Goal: Task Accomplishment & Management: Manage account settings

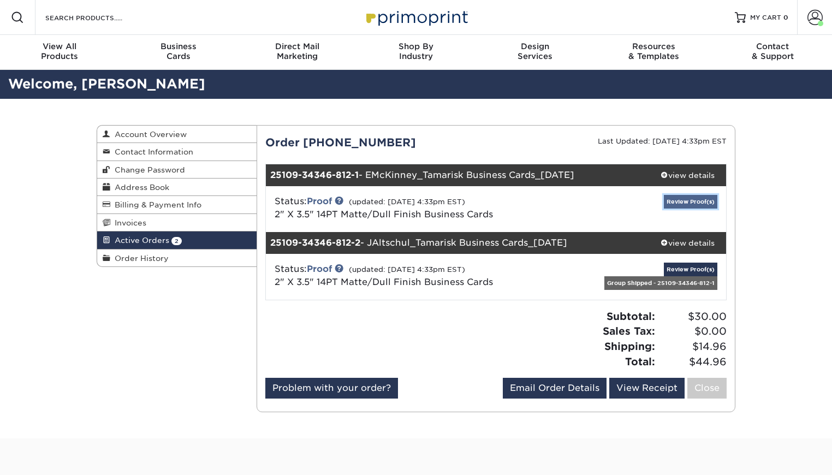
click at [679, 200] on link "Review Proof(s)" at bounding box center [690, 202] width 53 height 14
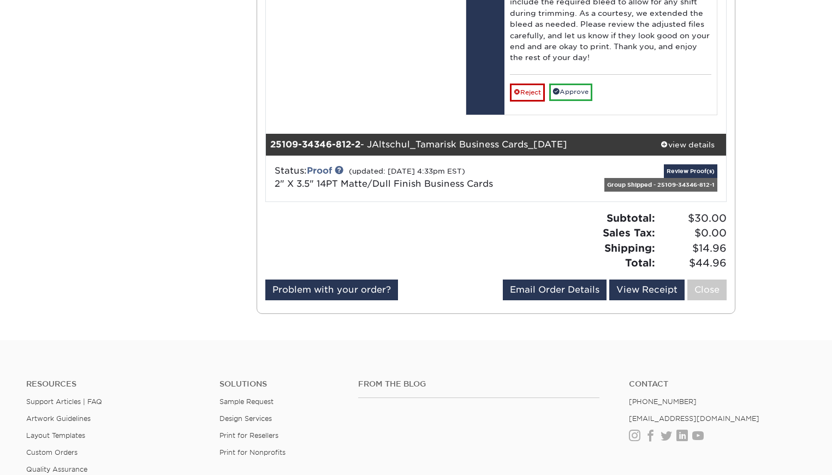
scroll to position [884, 0]
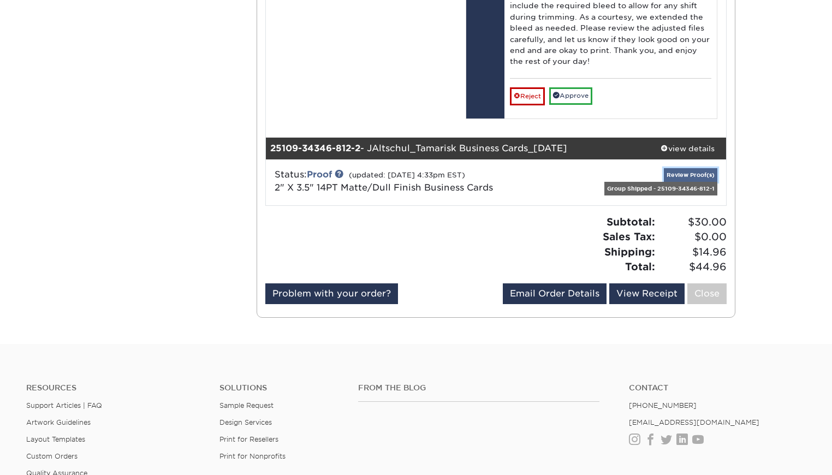
click at [682, 175] on link "Review Proof(s)" at bounding box center [690, 175] width 53 height 14
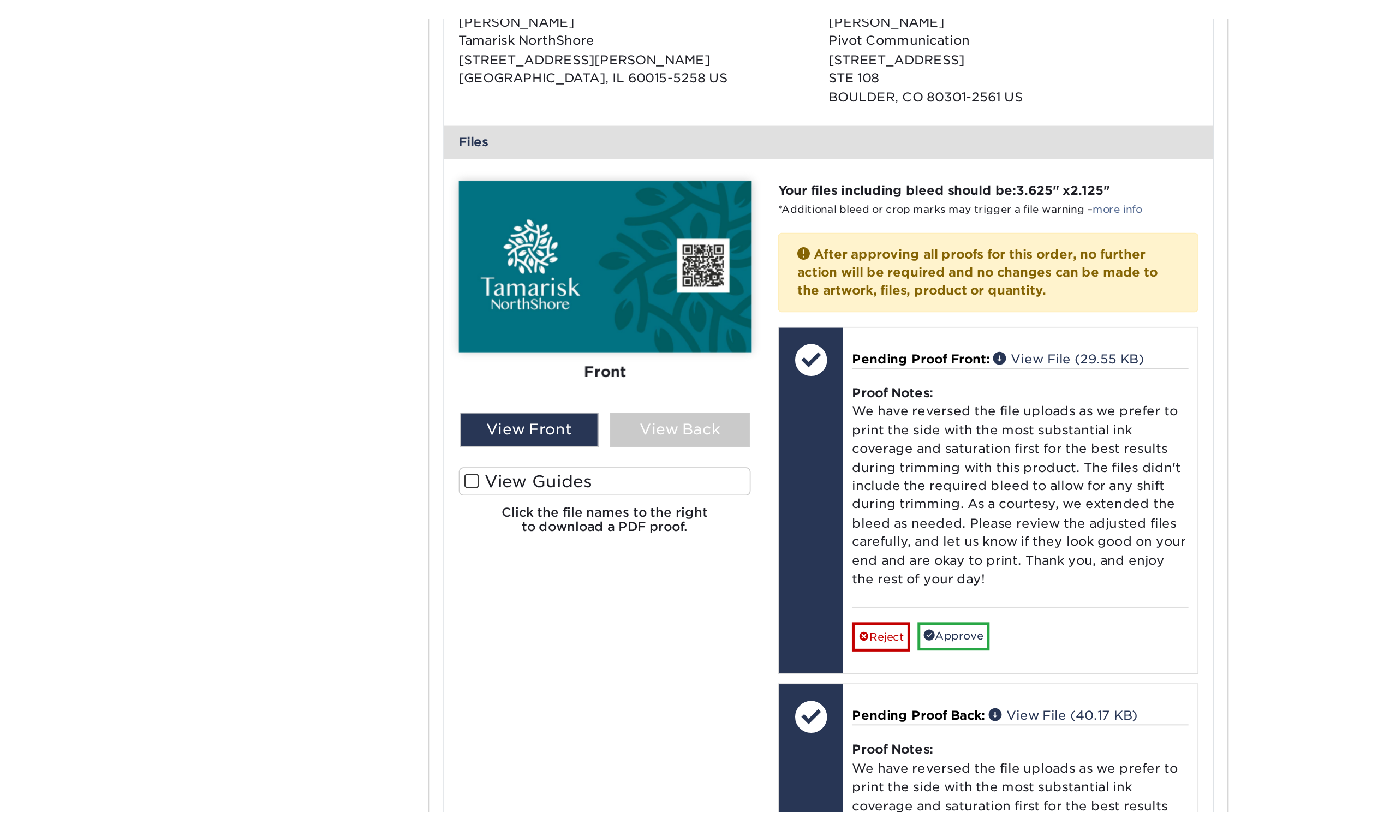
scroll to position [414, 0]
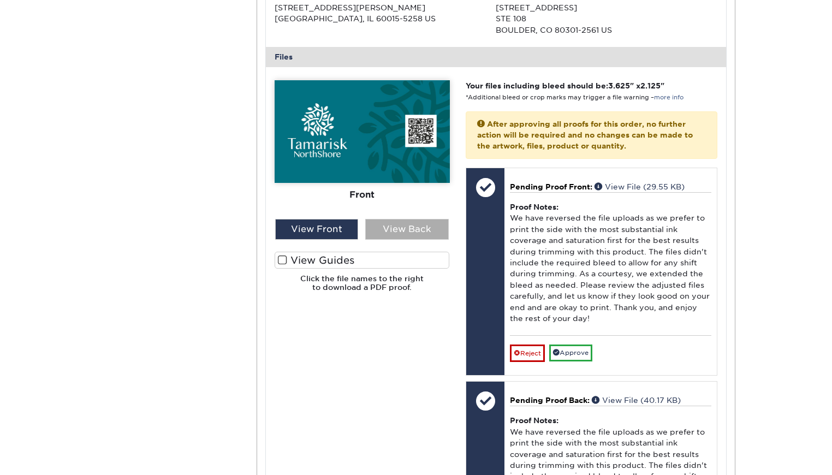
click at [418, 223] on div "View Back" at bounding box center [407, 229] width 84 height 21
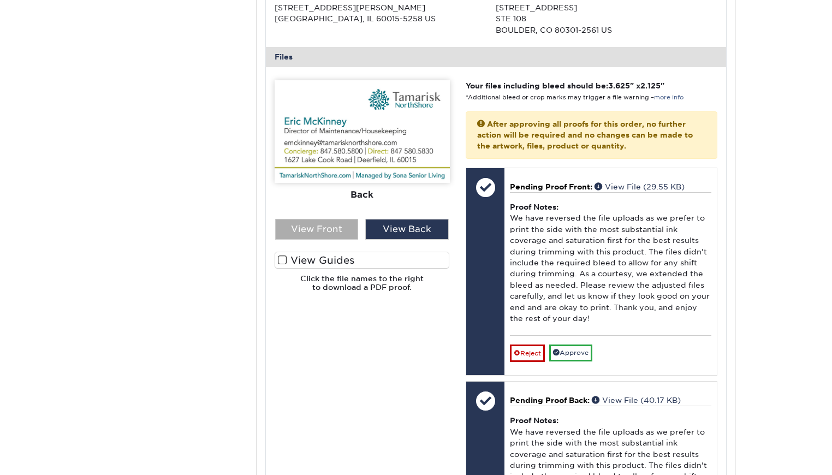
click at [325, 229] on div "View Front" at bounding box center [317, 229] width 84 height 21
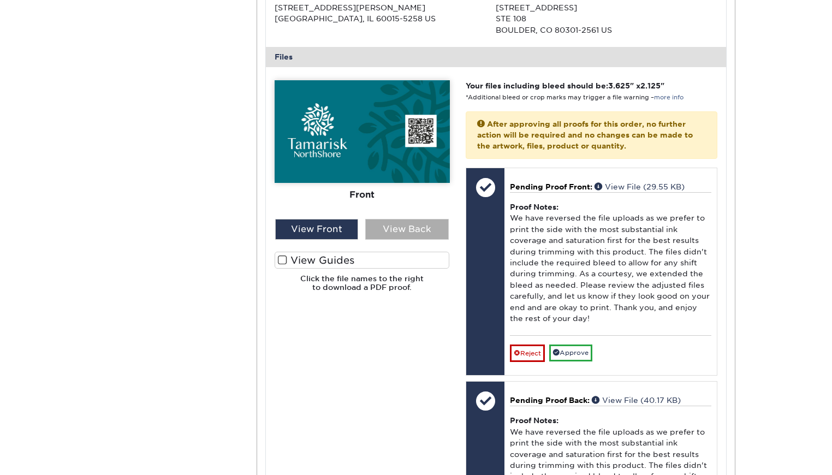
click at [418, 231] on div "View Back" at bounding box center [407, 229] width 84 height 21
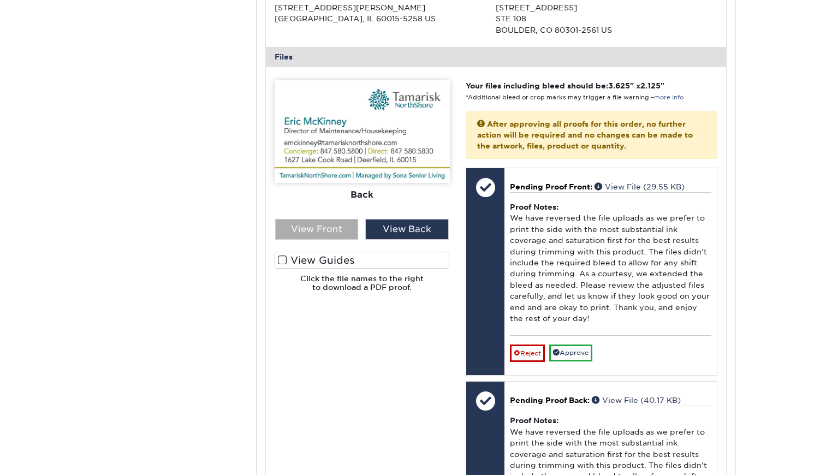
click at [308, 233] on div "View Front" at bounding box center [317, 229] width 84 height 21
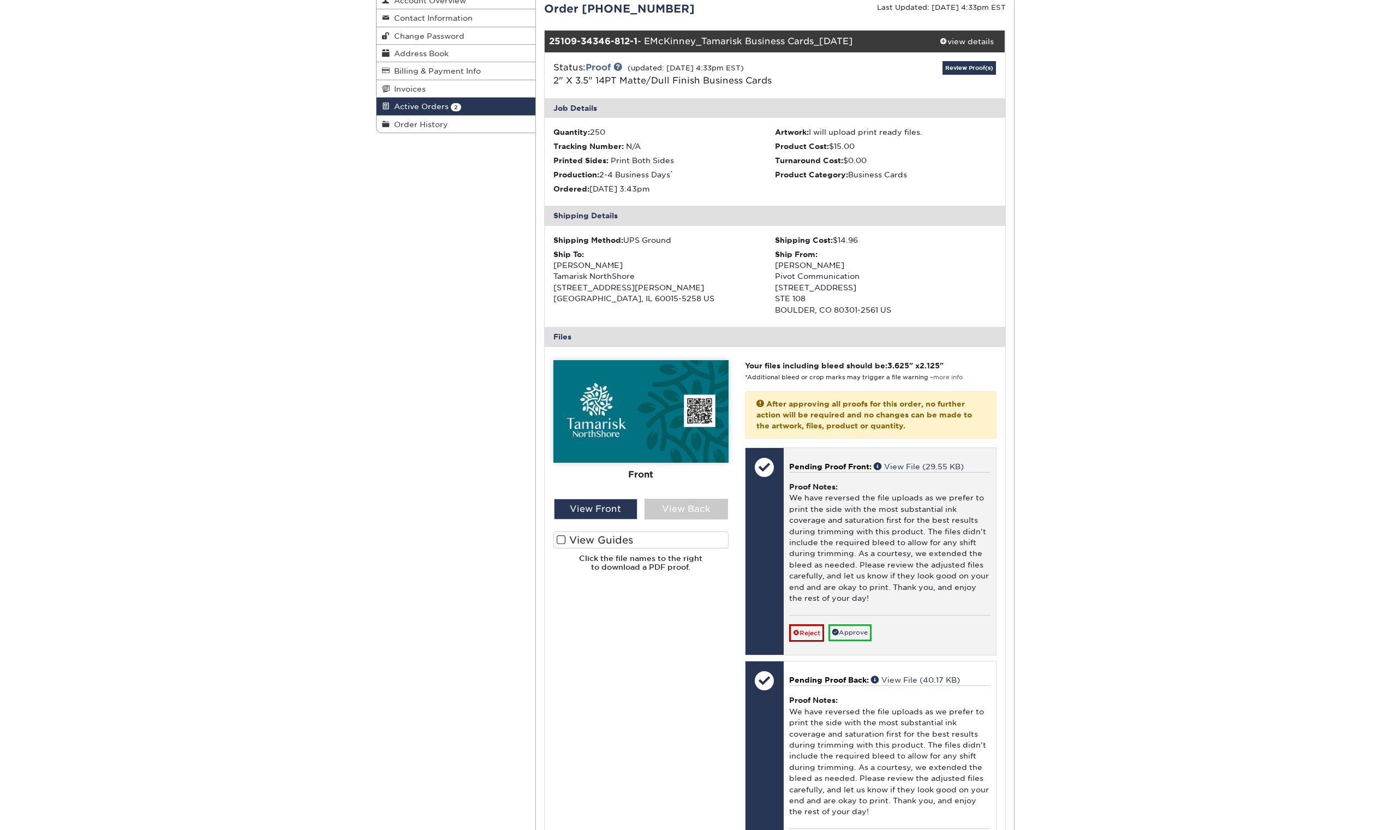
scroll to position [286, 0]
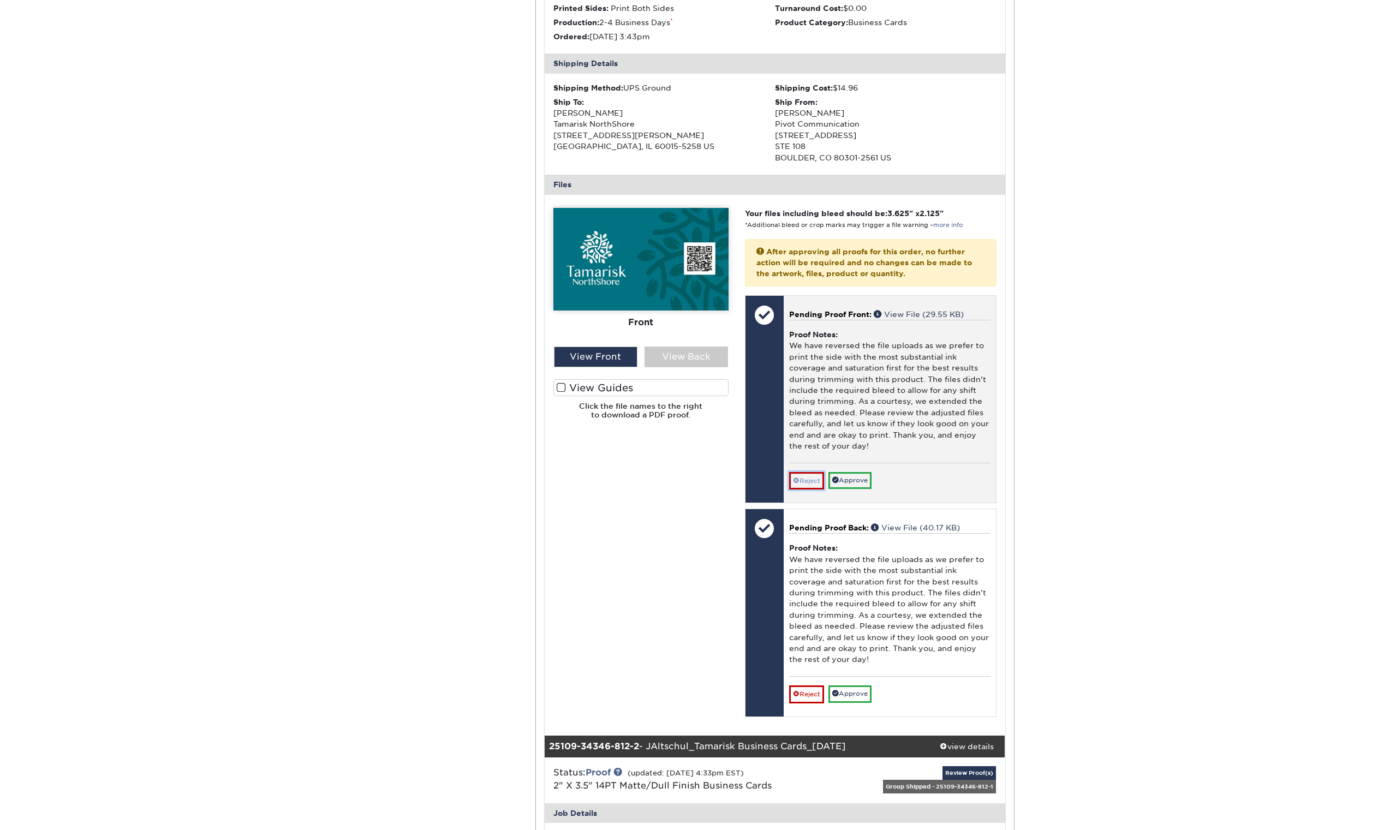
click at [808, 474] on link "Reject" at bounding box center [806, 480] width 35 height 17
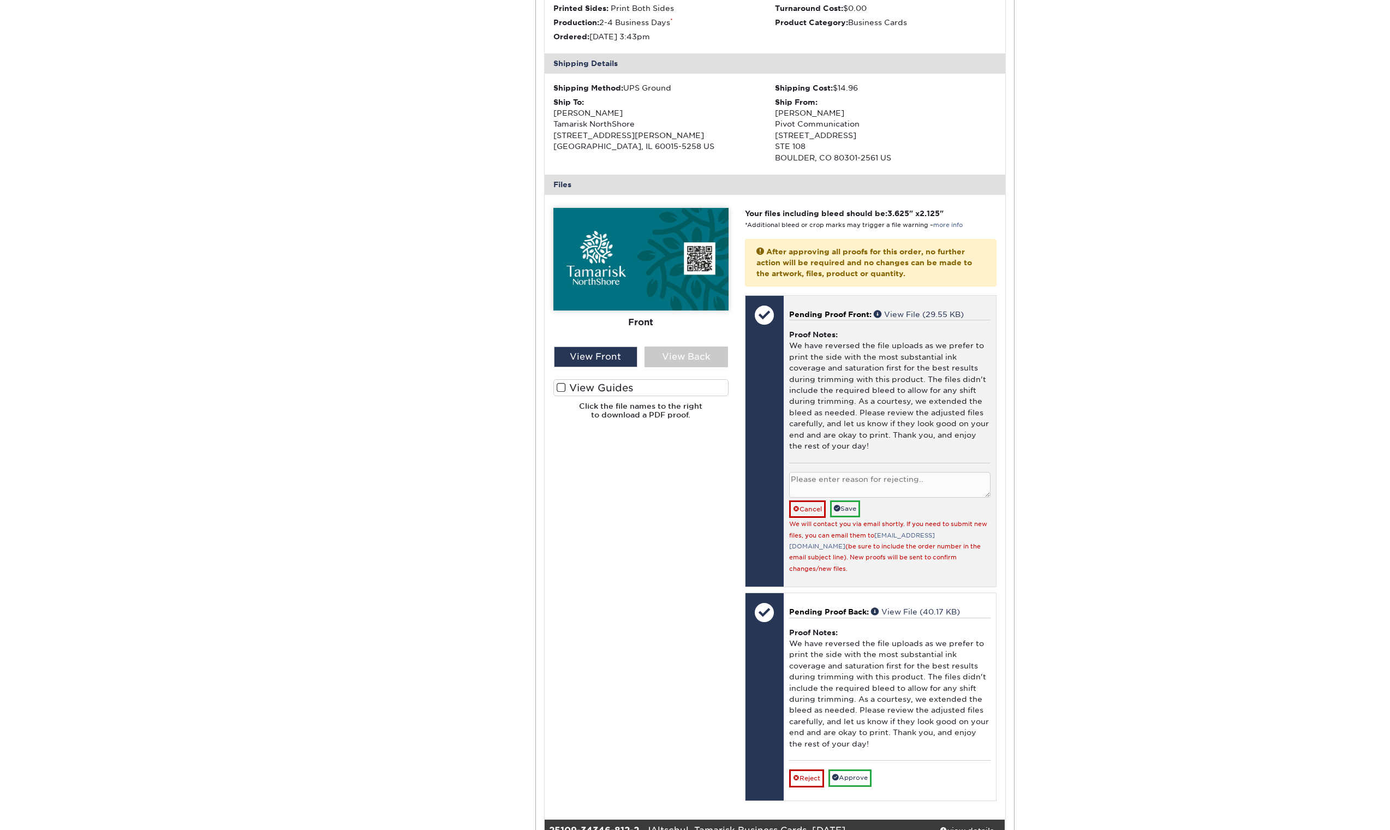
click at [829, 474] on textarea at bounding box center [889, 485] width 201 height 26
type textarea "I will replace it myself"
click at [831, 474] on link "Save" at bounding box center [845, 509] width 30 height 17
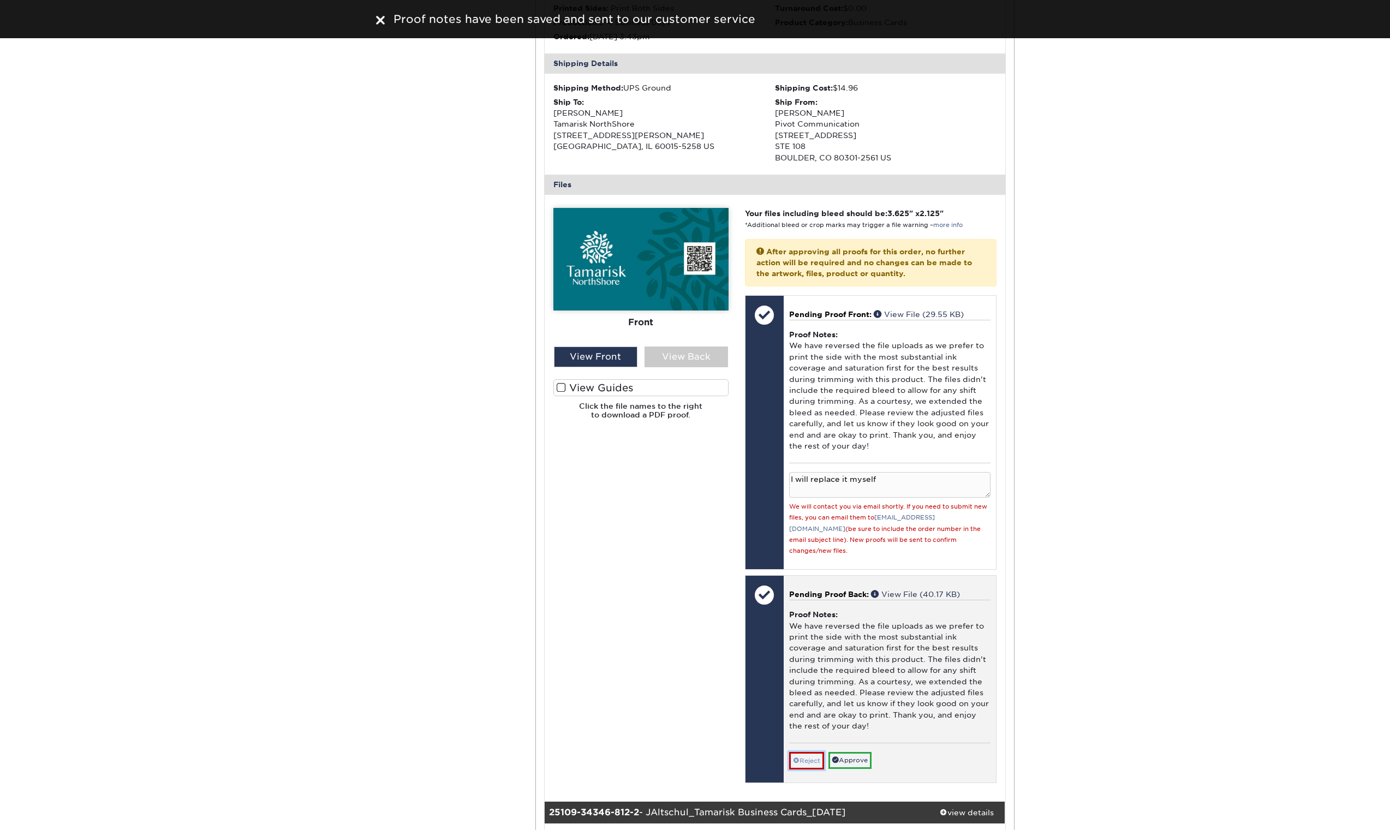
click at [812, 474] on link "Reject" at bounding box center [806, 760] width 35 height 17
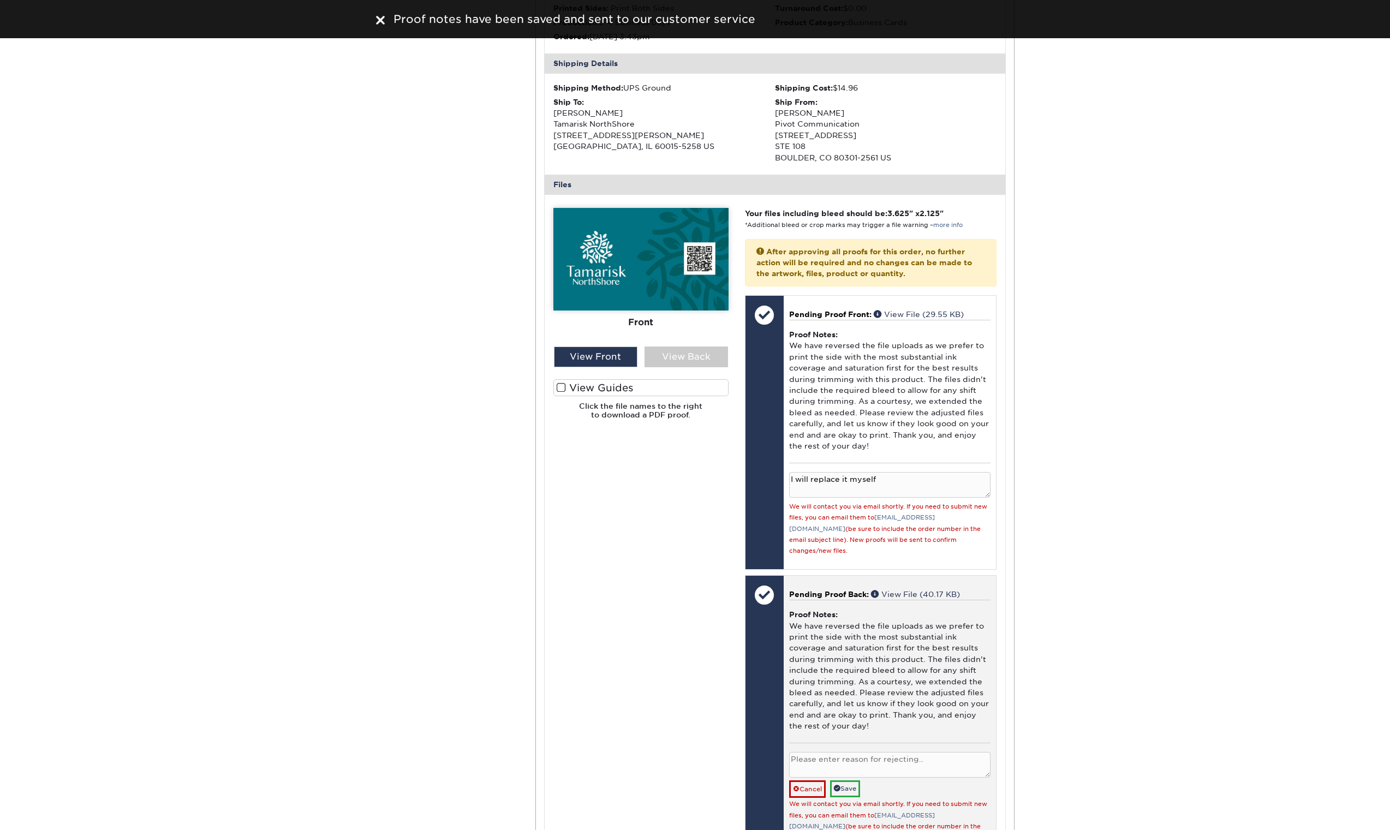
click at [819, 474] on textarea at bounding box center [889, 765] width 201 height 26
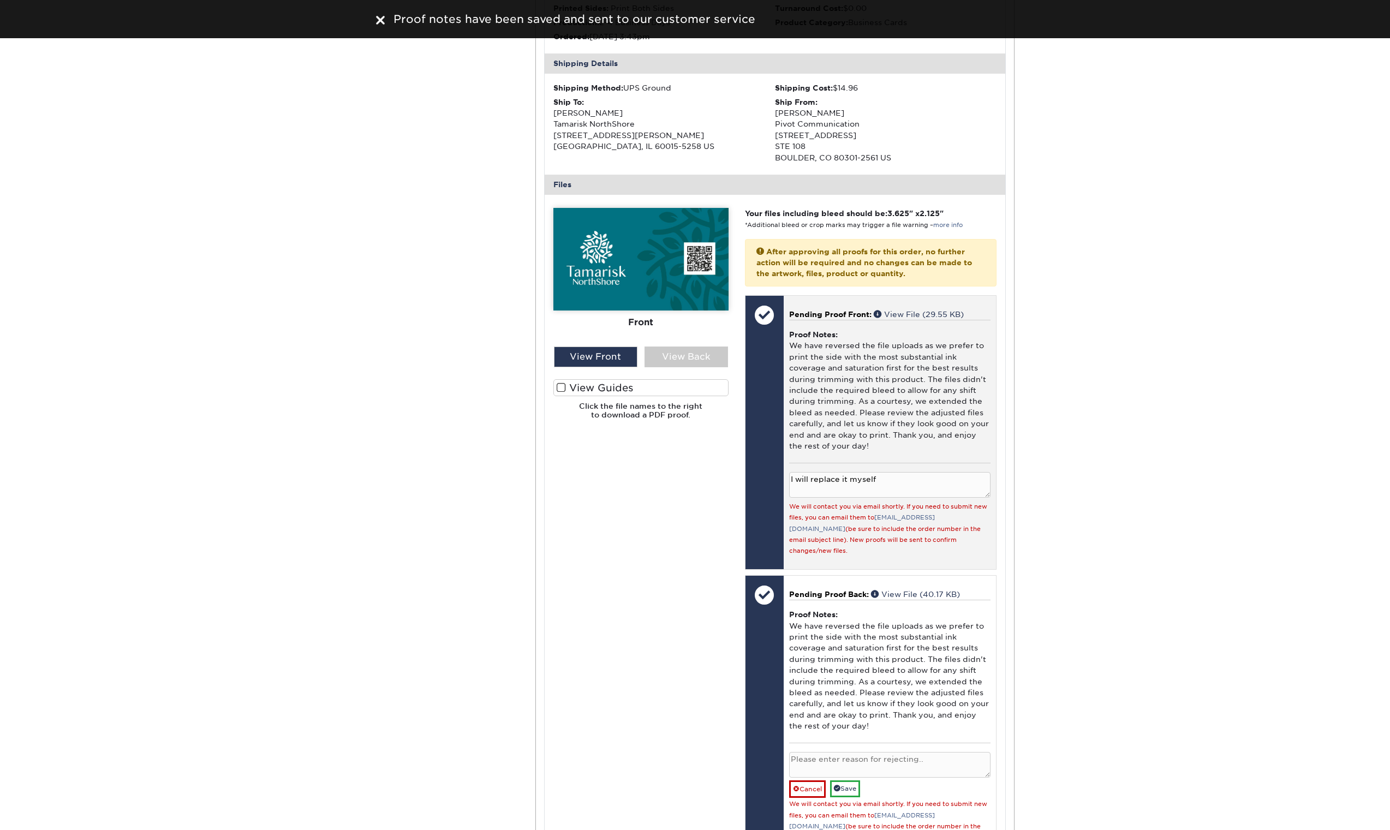
drag, startPoint x: 893, startPoint y: 479, endPoint x: 788, endPoint y: 469, distance: 105.3
click at [788, 469] on div "Pending Proof Front: View File (29.55 KB) Proof Notes: We have reversed the fil…" at bounding box center [890, 432] width 212 height 273
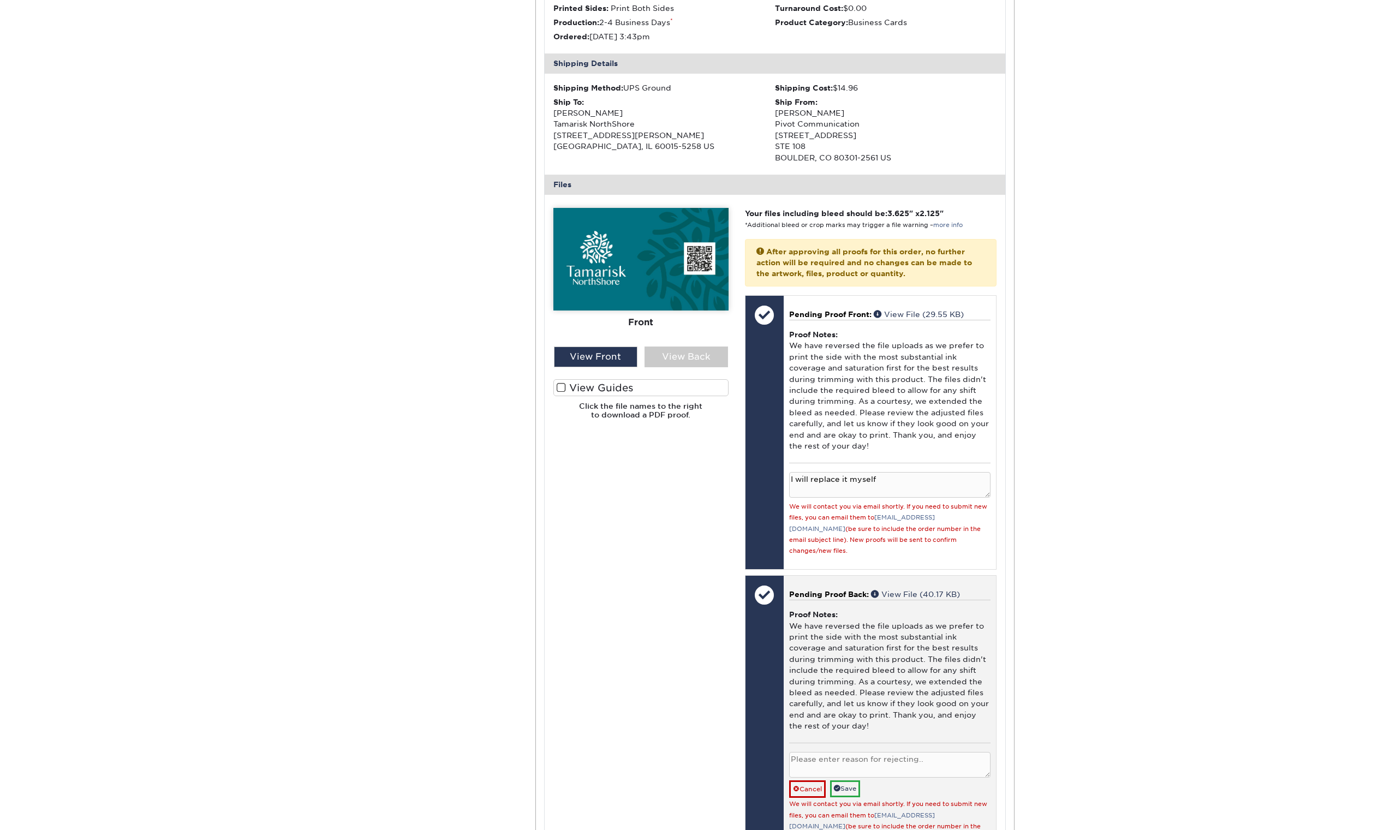
click at [831, 474] on textarea at bounding box center [889, 765] width 201 height 26
paste textarea "I will replace it myself"
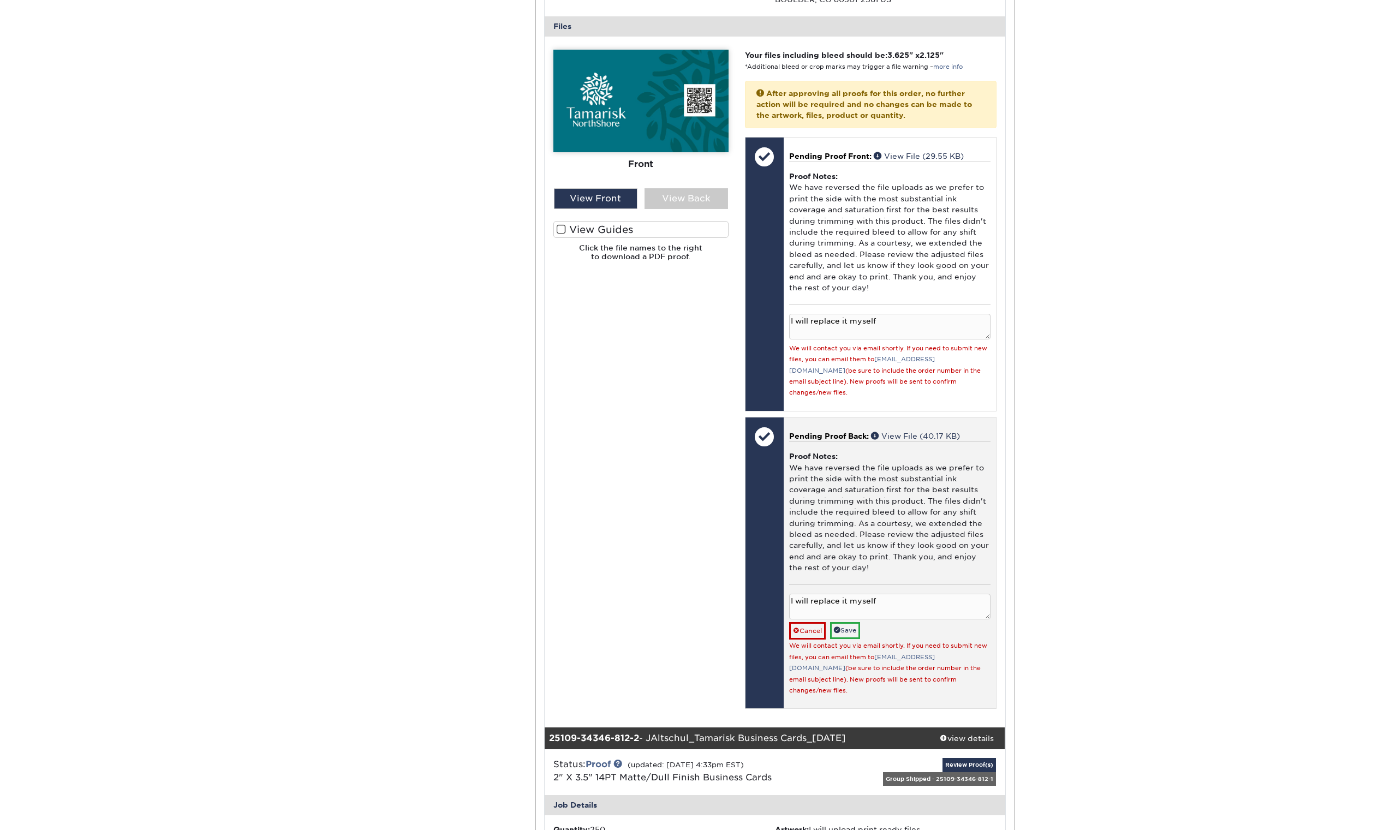
scroll to position [481, 0]
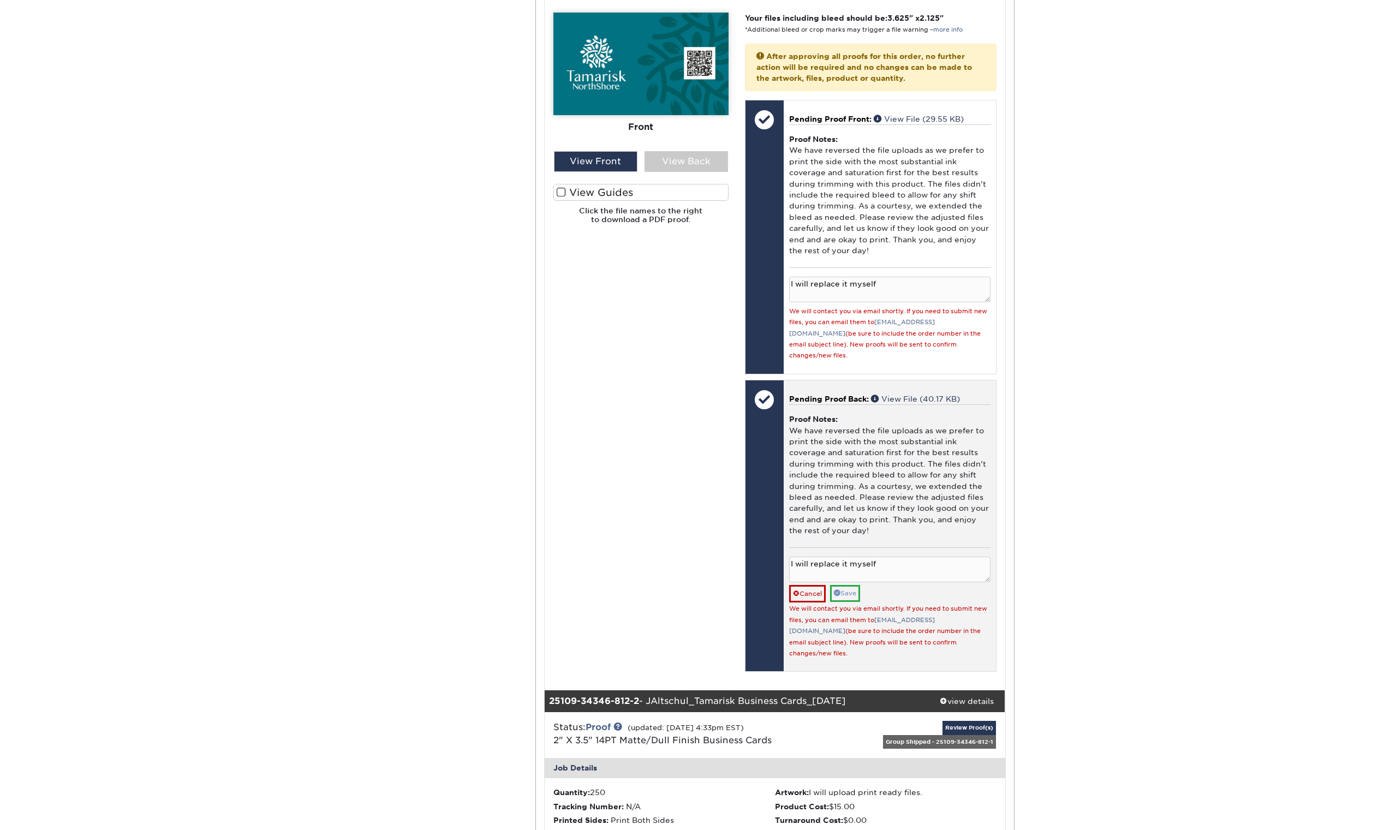
type textarea "I will replace it myself"
click at [831, 474] on link "Save" at bounding box center [845, 593] width 30 height 17
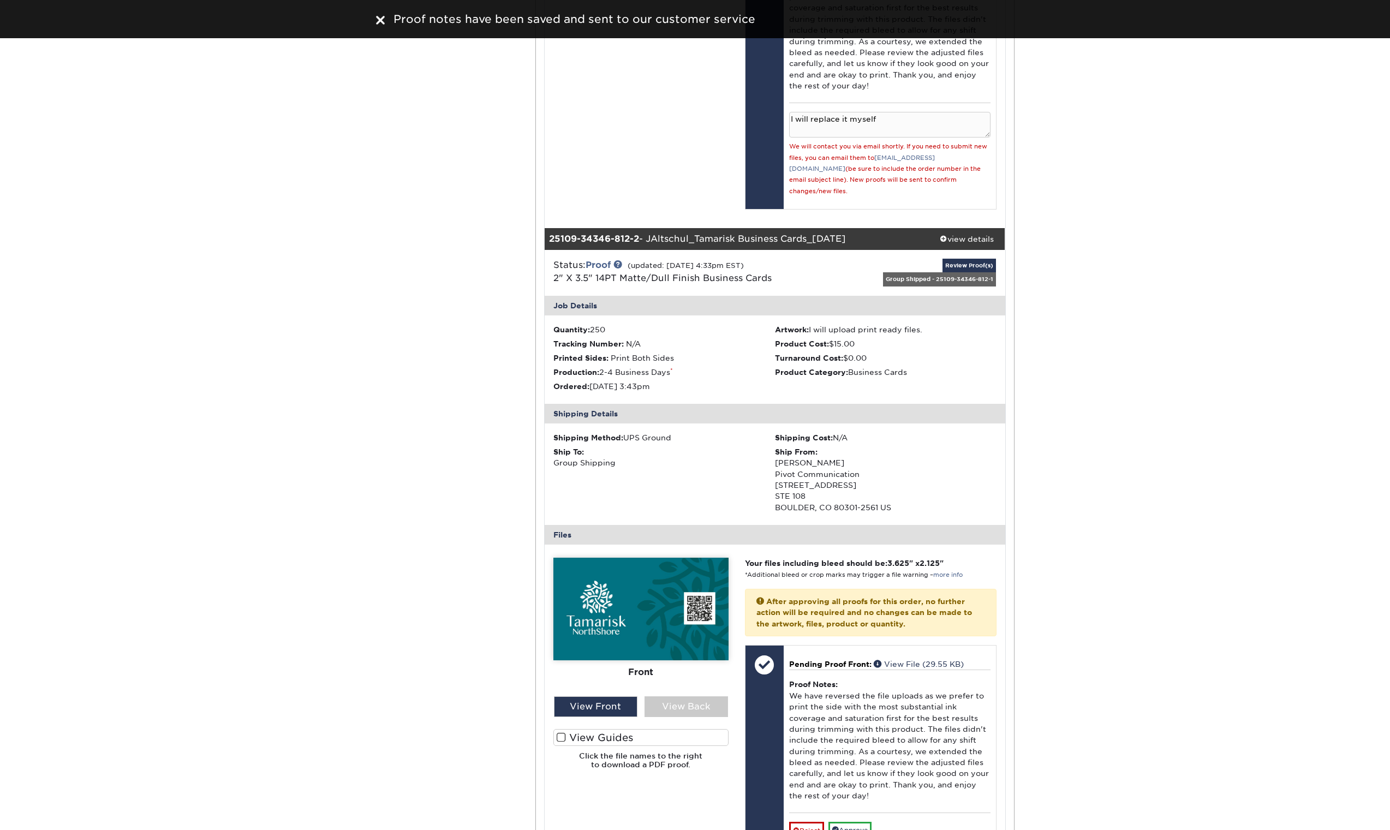
scroll to position [1070, 0]
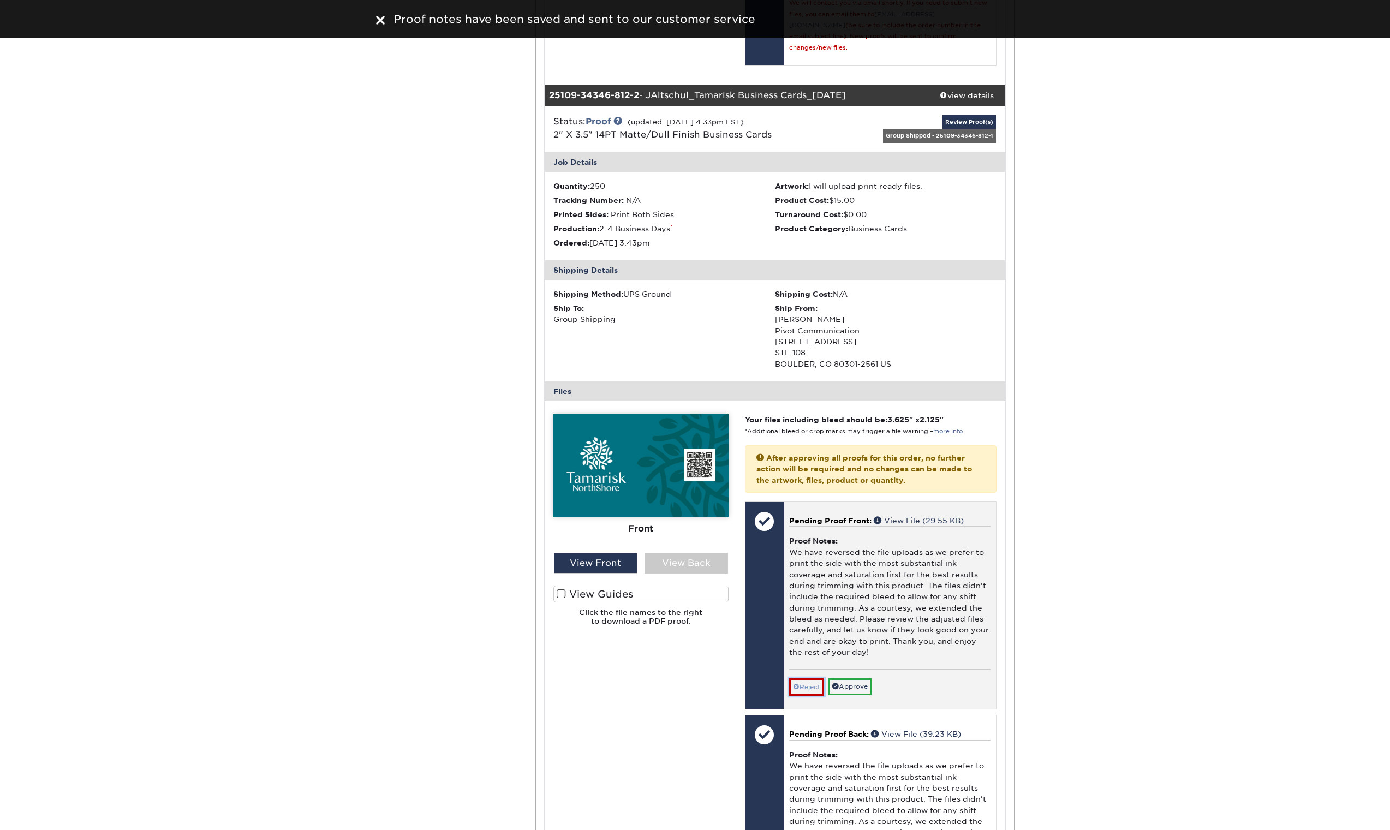
click at [808, 474] on link "Reject" at bounding box center [806, 687] width 35 height 17
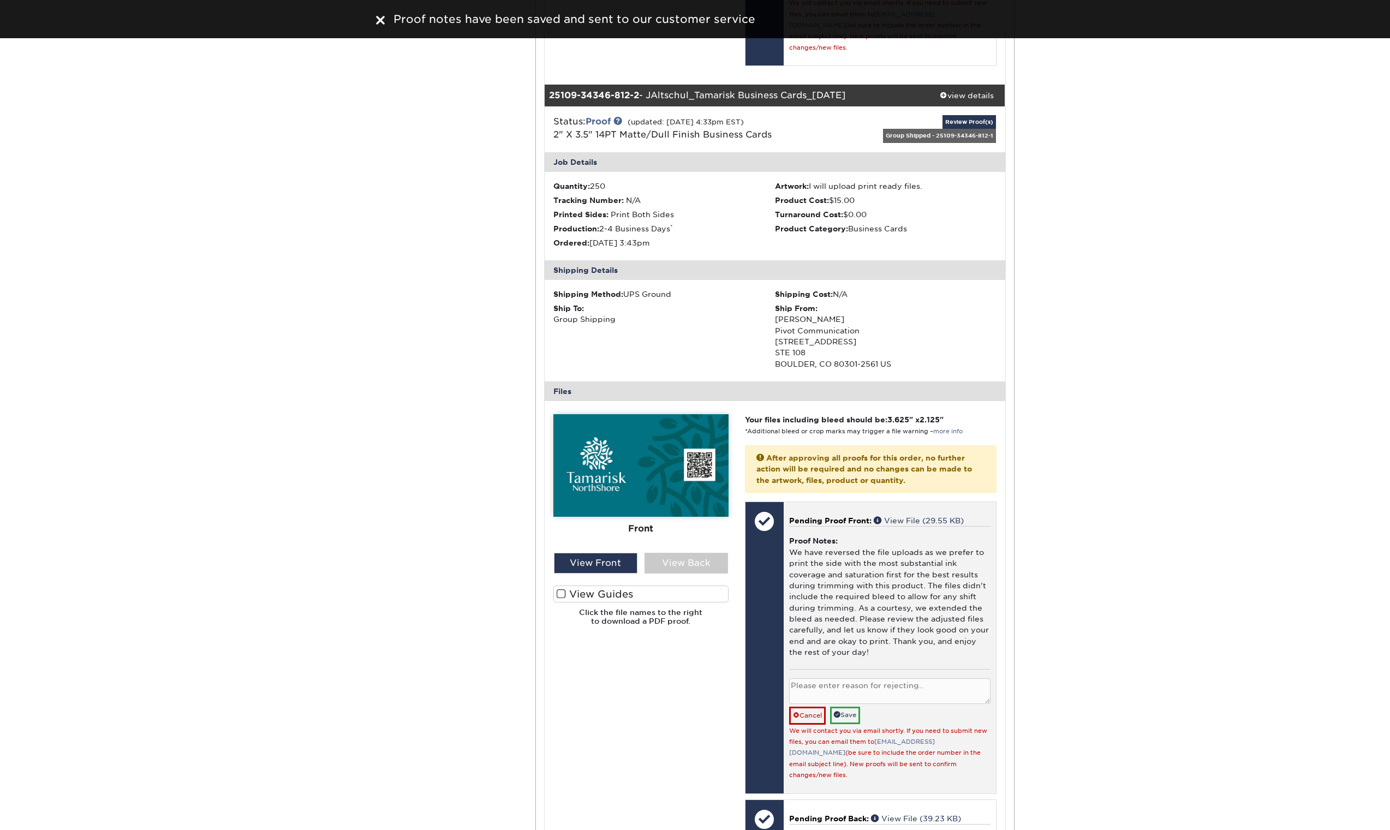
click at [808, 474] on textarea at bounding box center [889, 692] width 201 height 26
paste textarea "I will replace it myself"
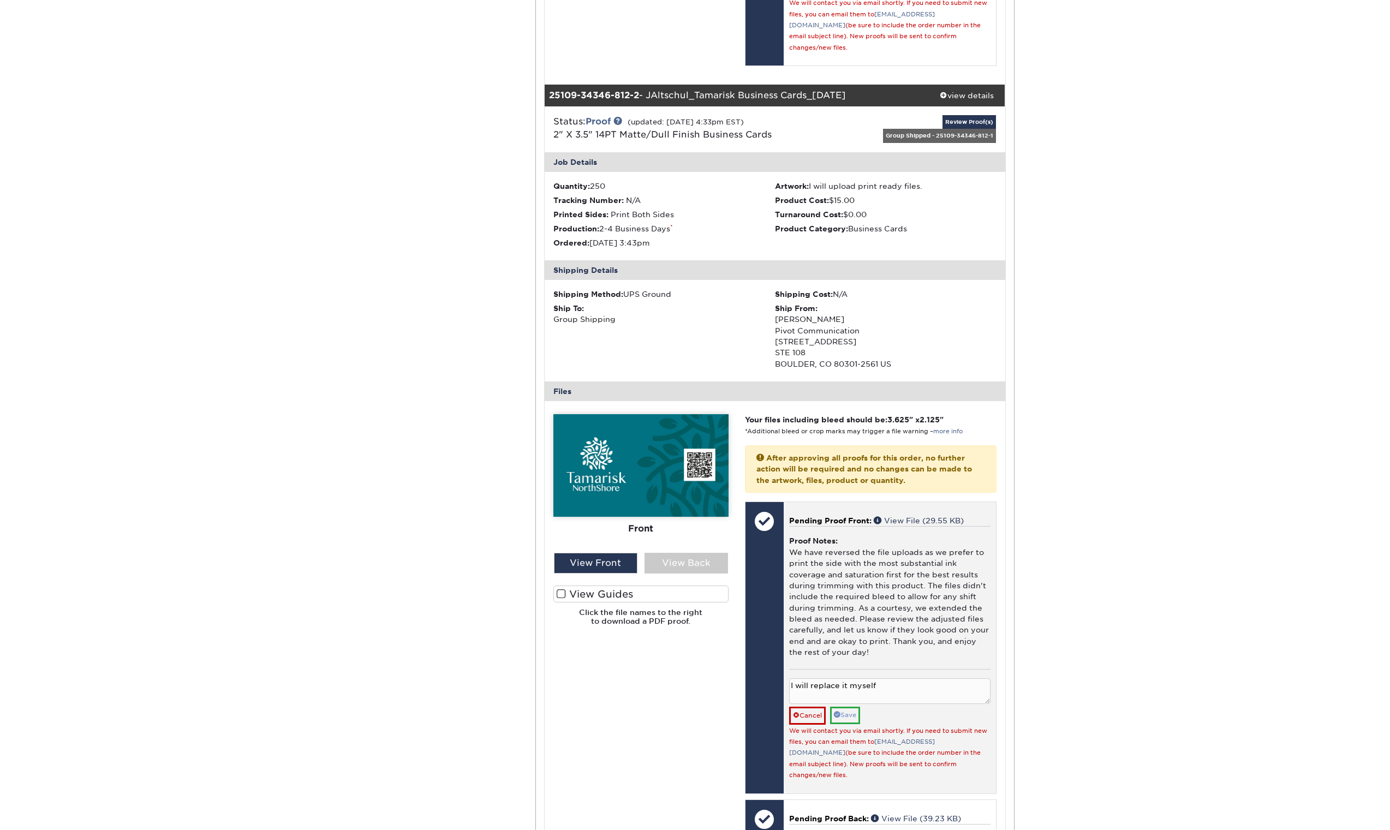
type textarea "I will replace it myself"
click at [831, 474] on link "Save" at bounding box center [845, 715] width 30 height 17
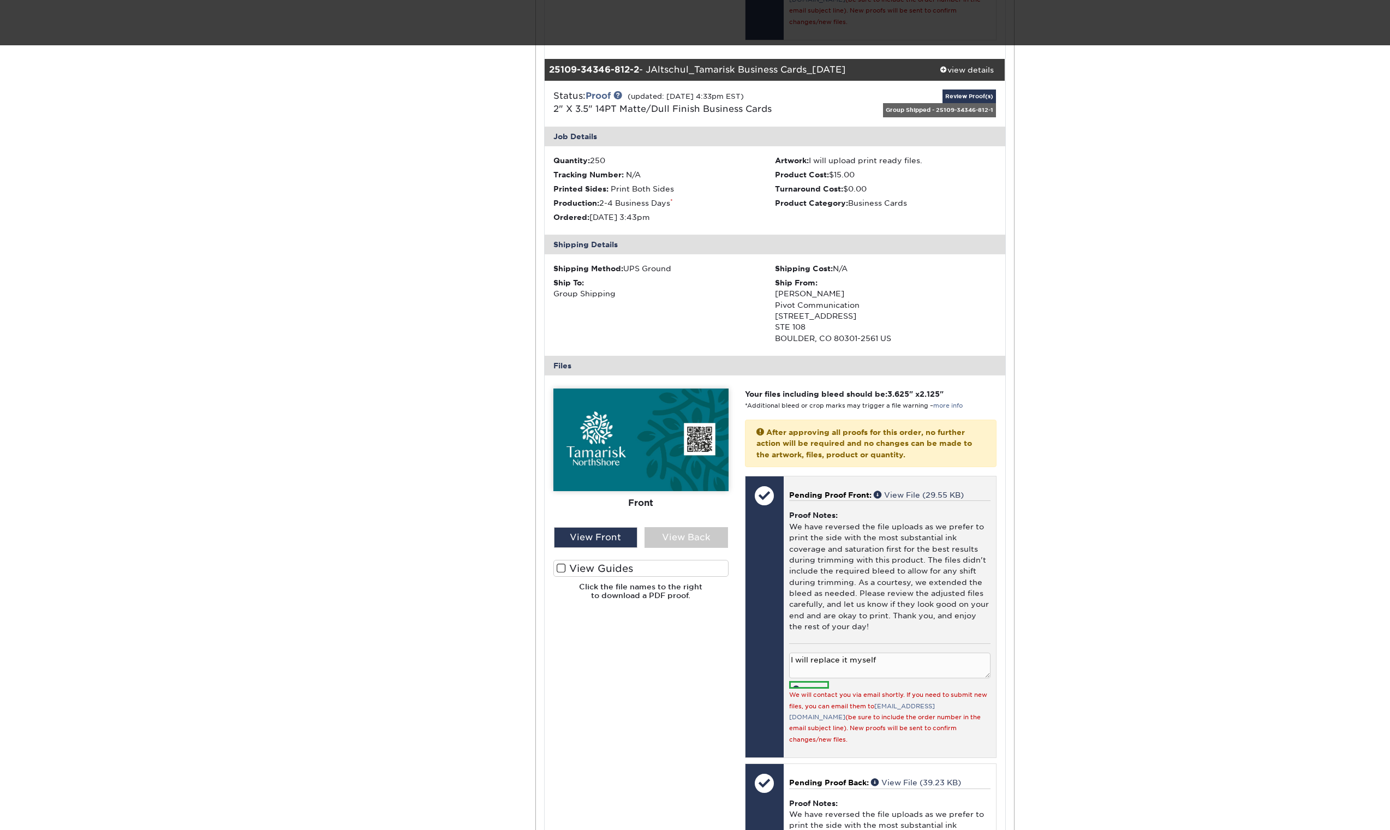
scroll to position [1290, 0]
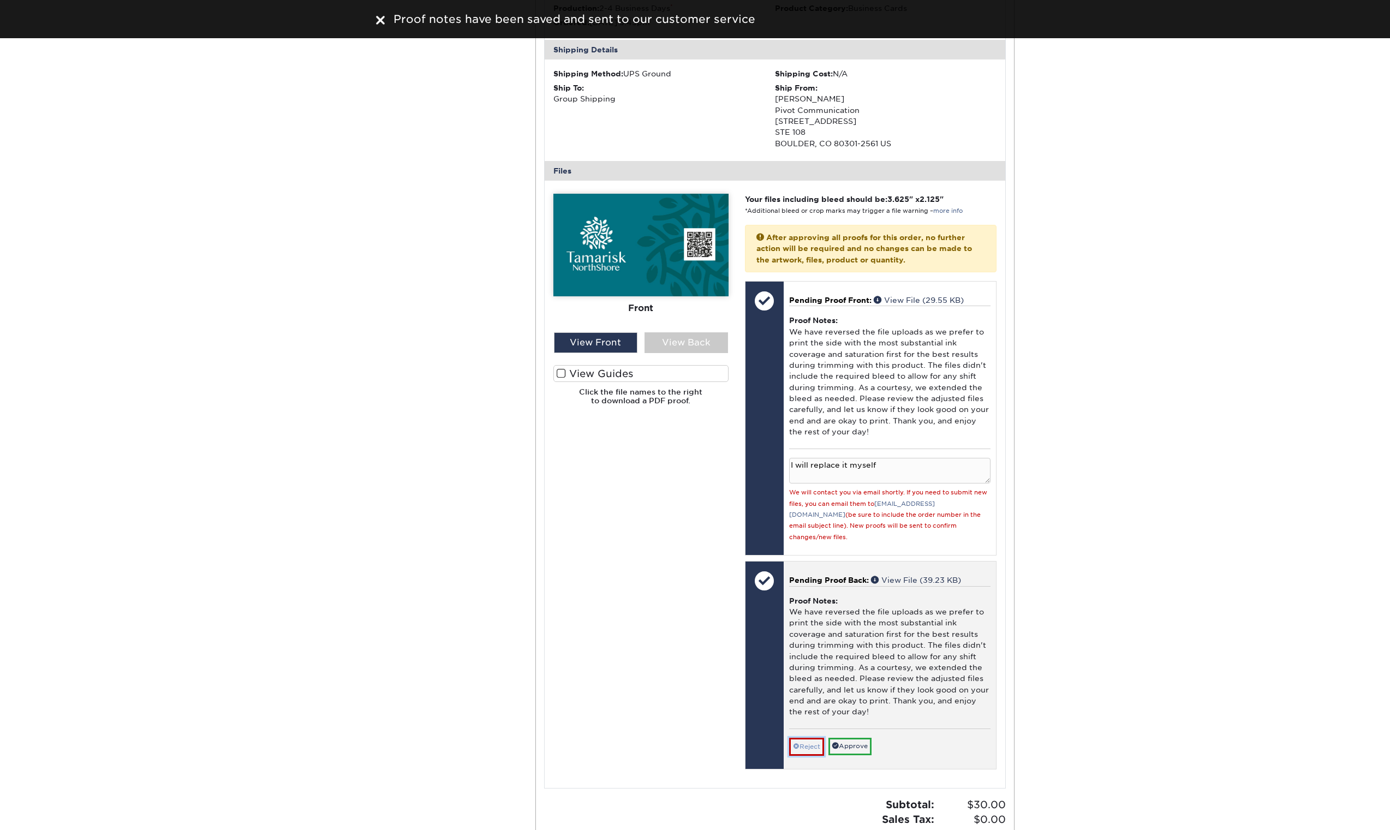
click at [811, 474] on link "Reject" at bounding box center [806, 746] width 35 height 17
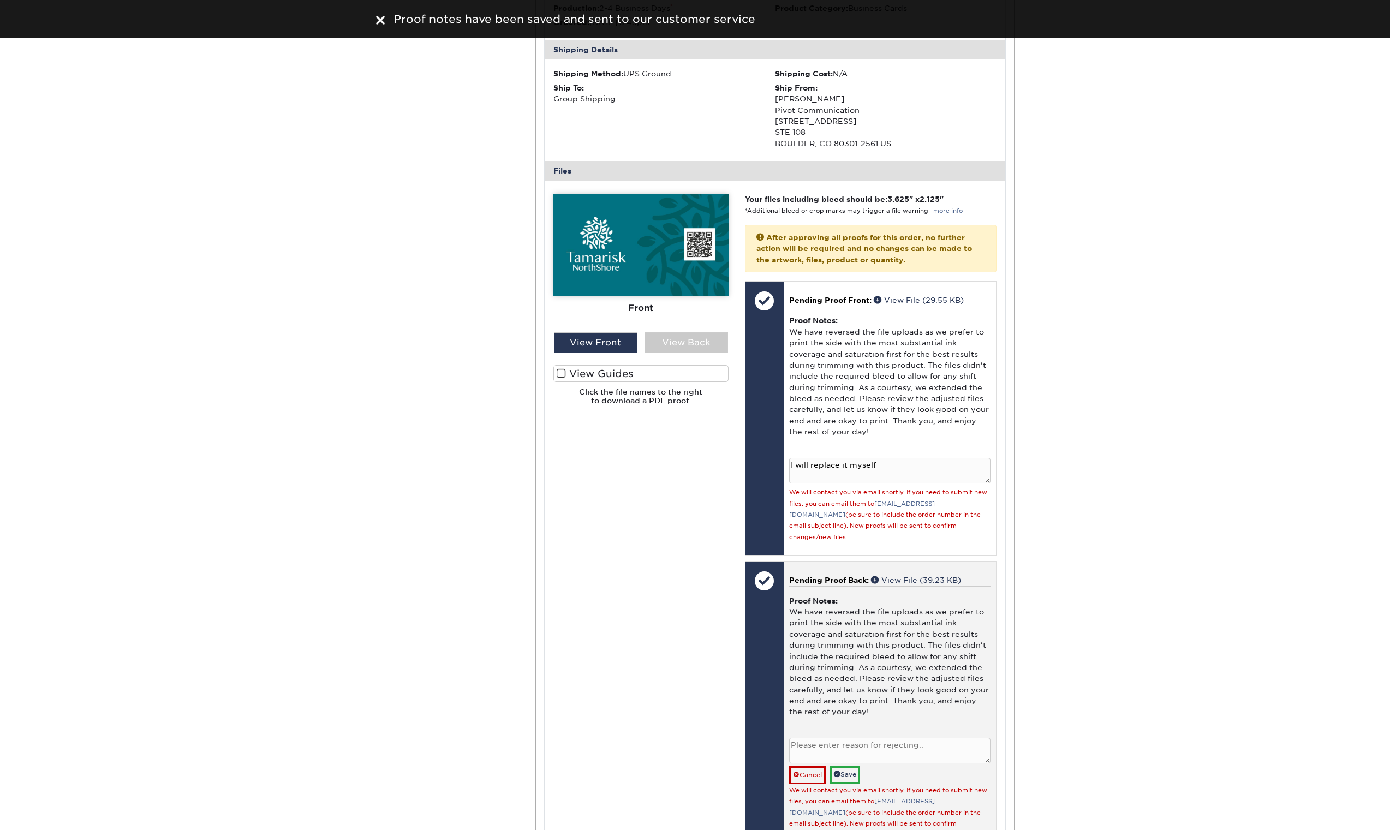
click at [811, 474] on div "Reject Approve Cancel Save We will contact you via email shortly. If you need t…" at bounding box center [889, 784] width 201 height 111
click at [812, 474] on textarea at bounding box center [889, 751] width 201 height 26
paste textarea "I will replace it myself"
type textarea "I will replace it myself"
click at [831, 474] on link "Save" at bounding box center [845, 774] width 30 height 17
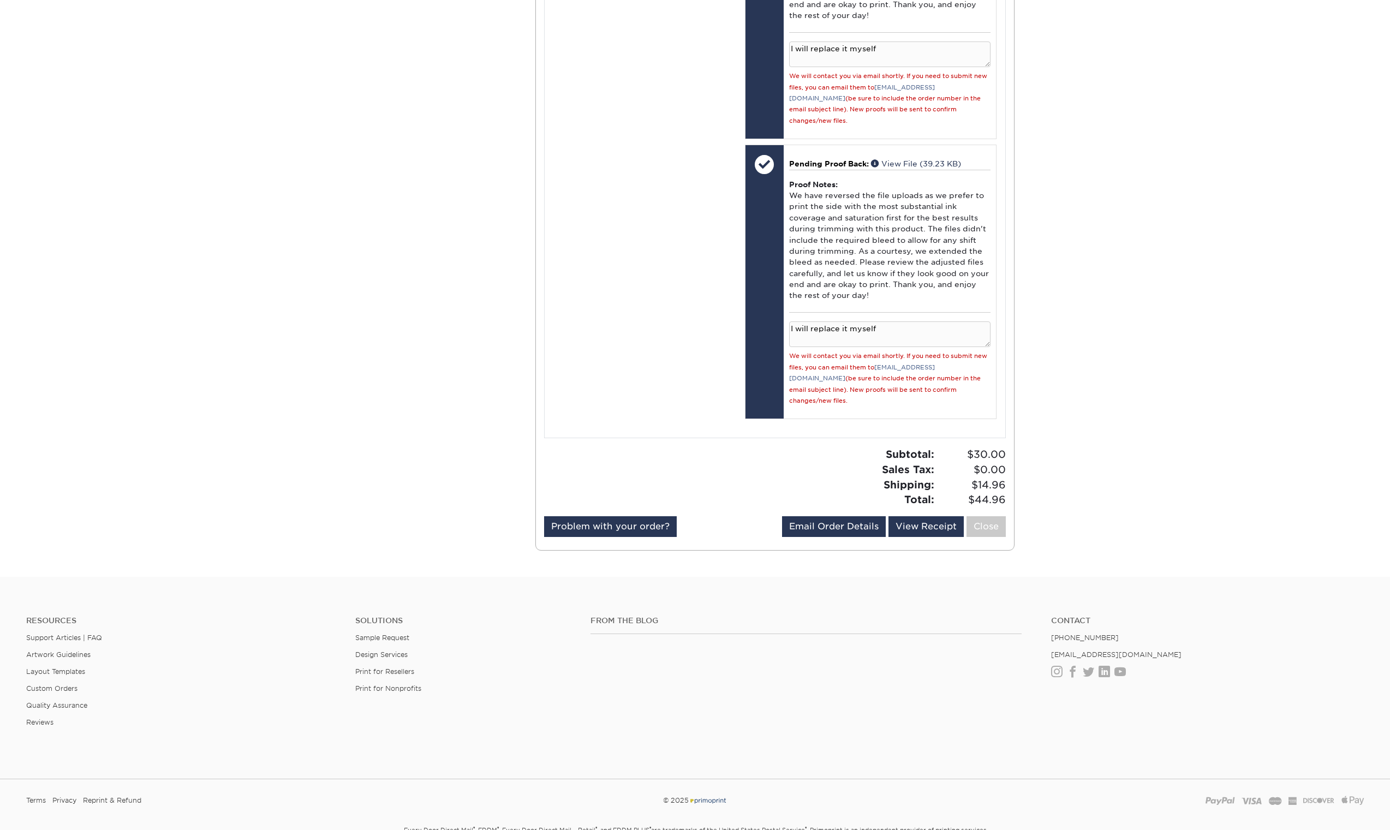
scroll to position [1730, 0]
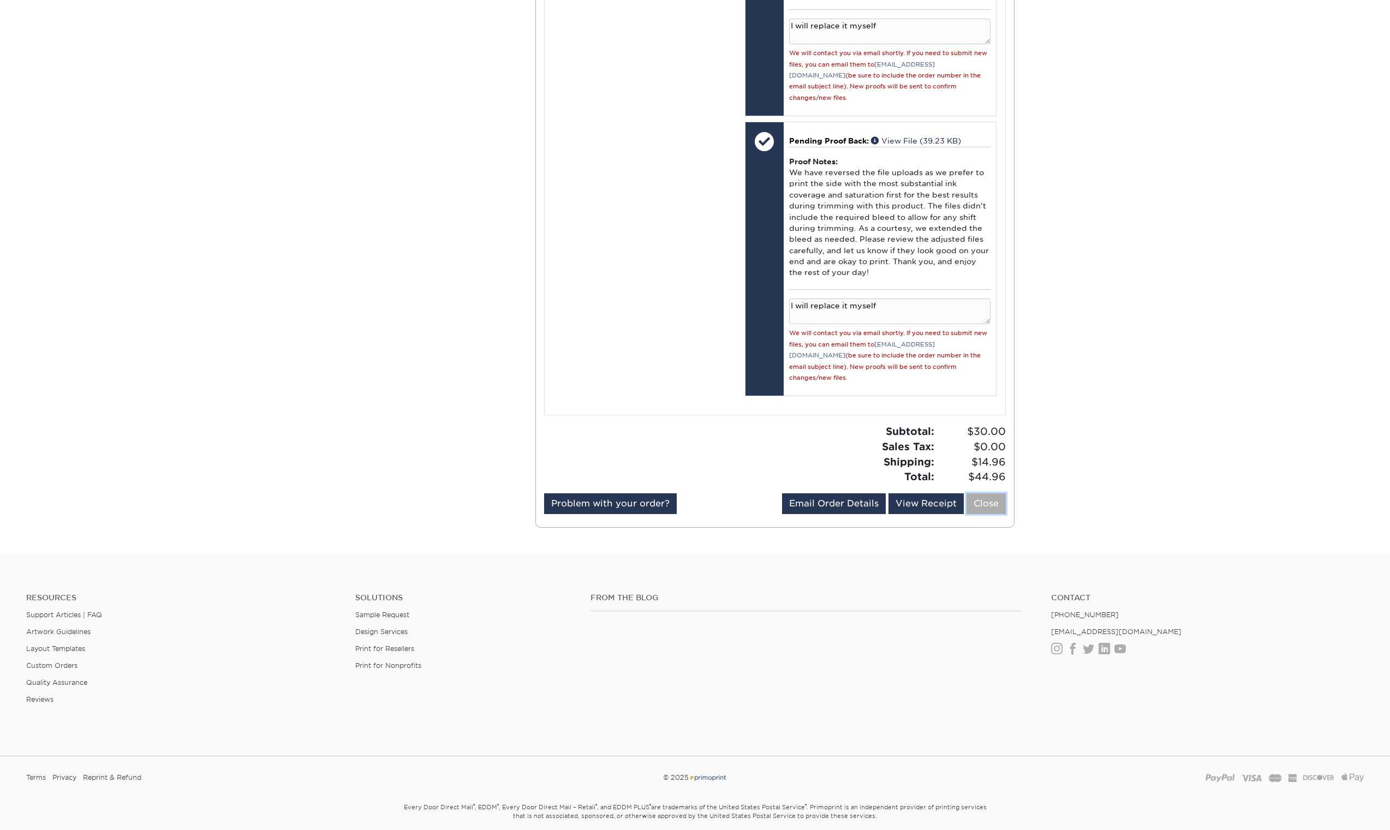
click at [831, 474] on link "Close" at bounding box center [986, 503] width 39 height 21
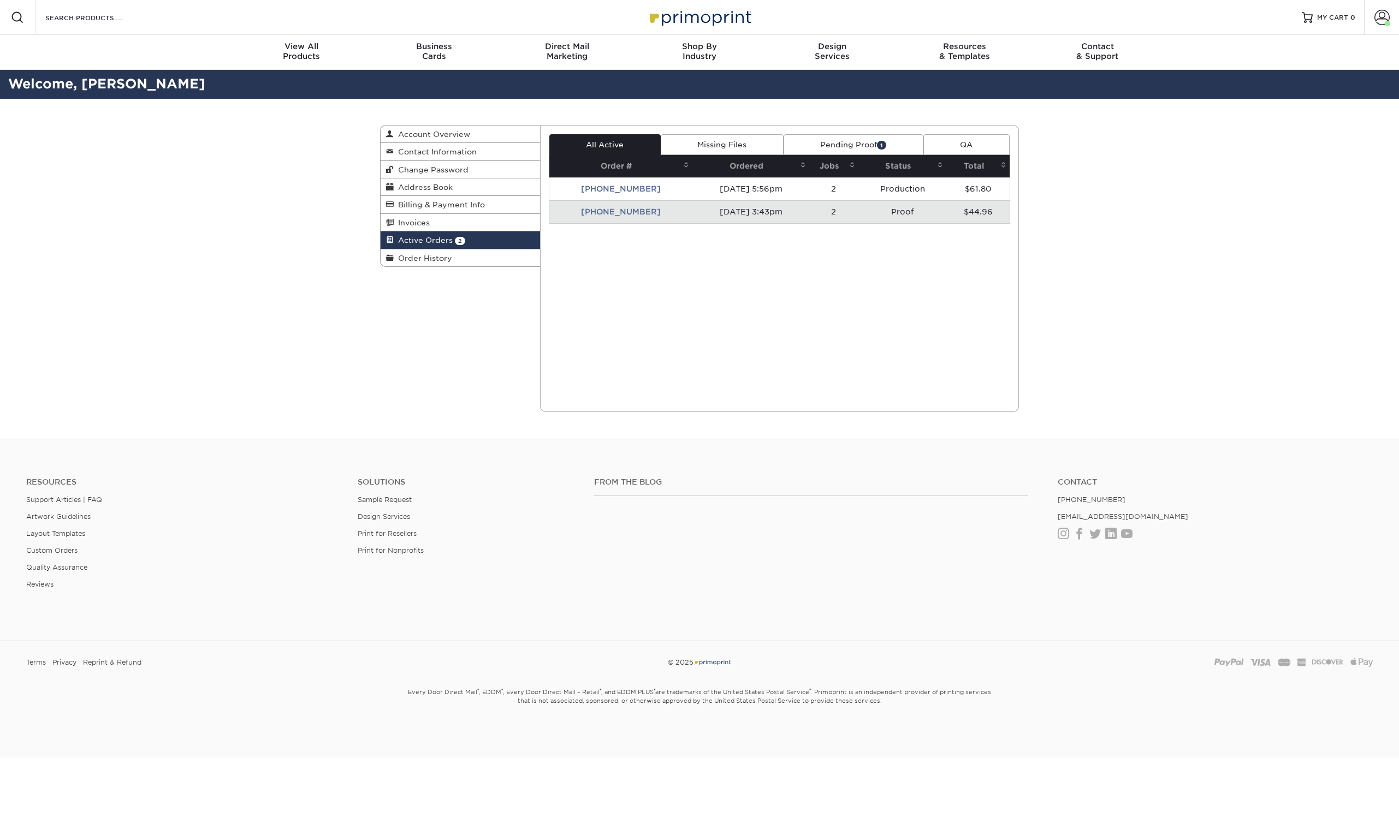
click at [621, 214] on td "[PHONE_NUMBER]" at bounding box center [621, 211] width 144 height 23
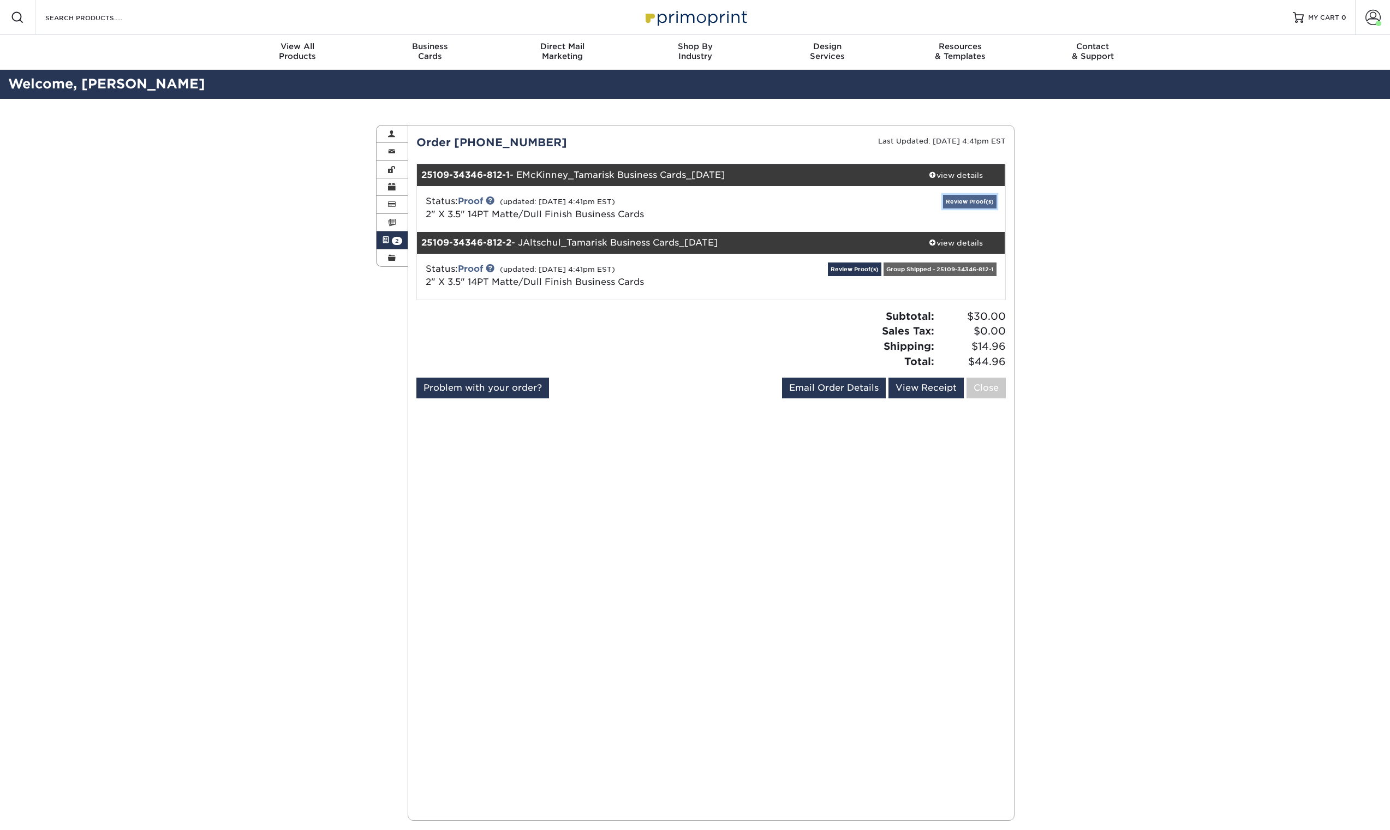
click at [831, 200] on link "Review Proof(s)" at bounding box center [969, 202] width 53 height 14
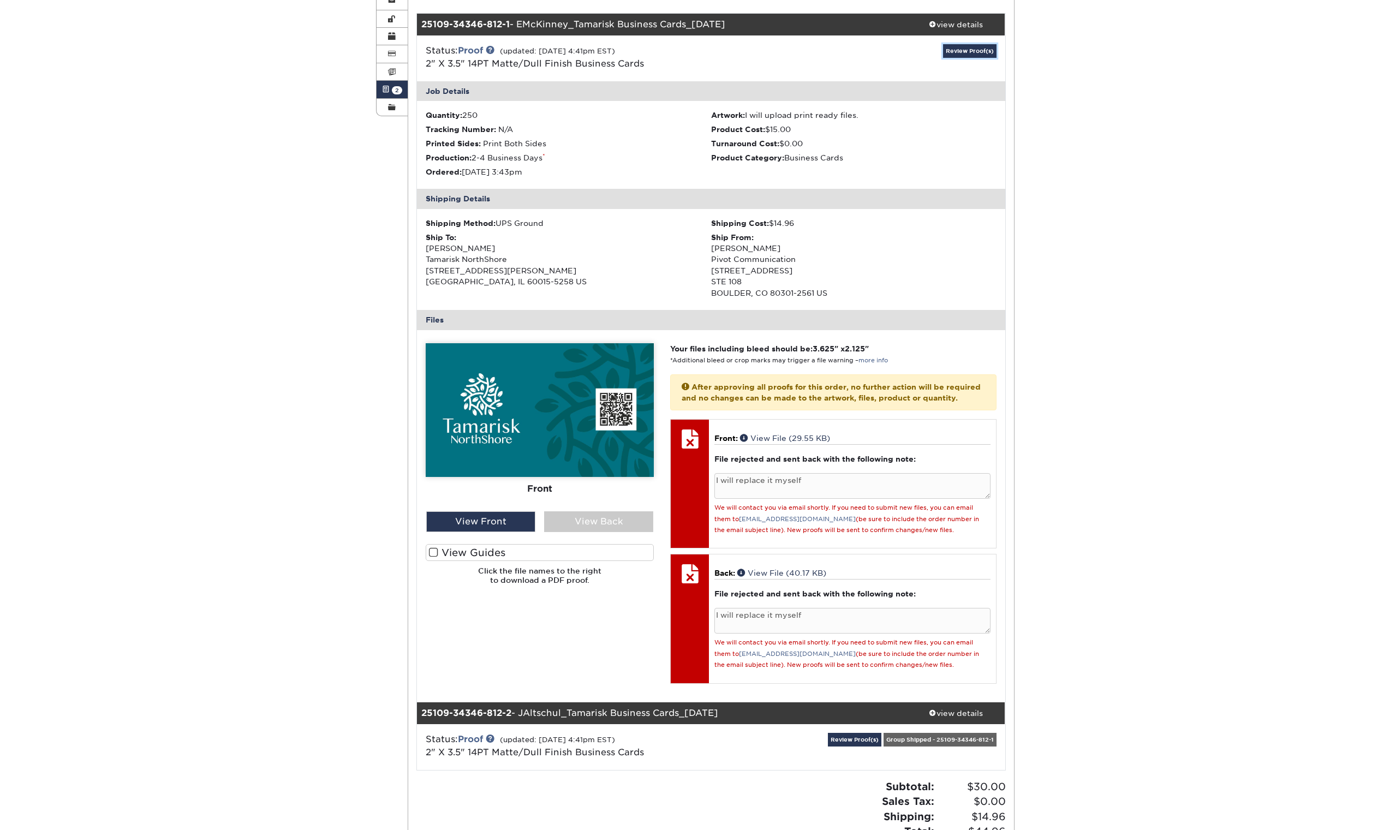
scroll to position [152, 0]
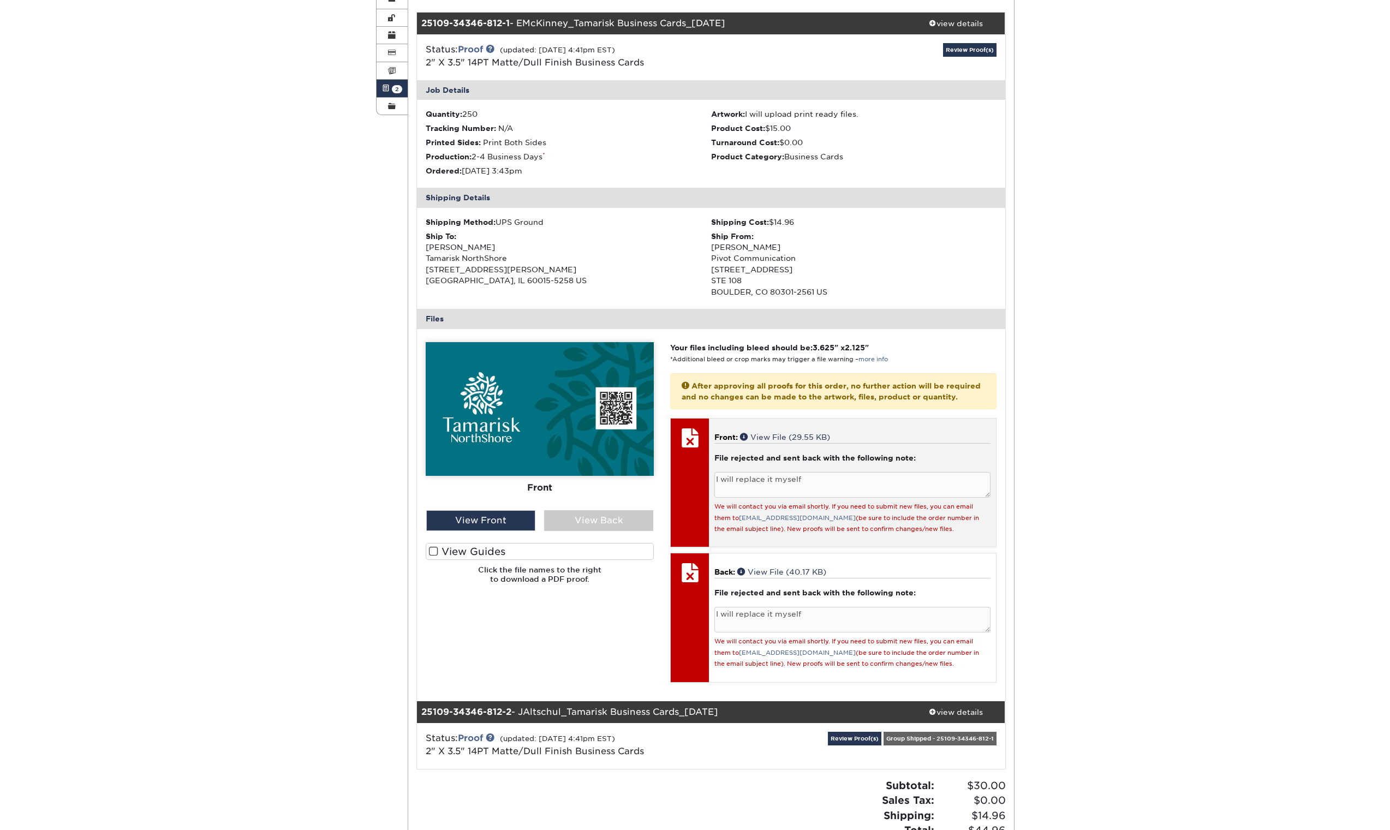
click at [693, 452] on div at bounding box center [690, 438] width 38 height 38
click at [747, 441] on span at bounding box center [745, 437] width 10 height 8
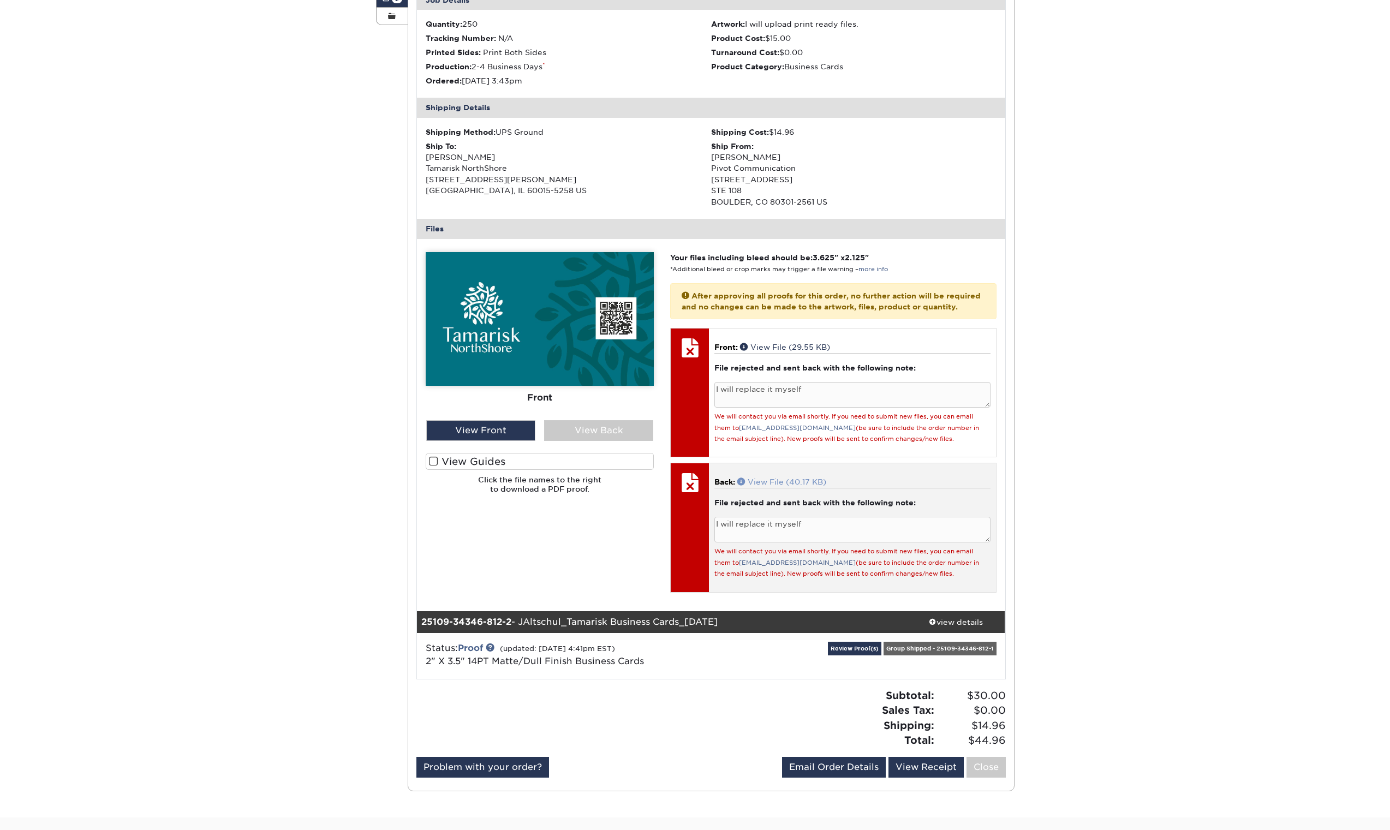
scroll to position [0, 0]
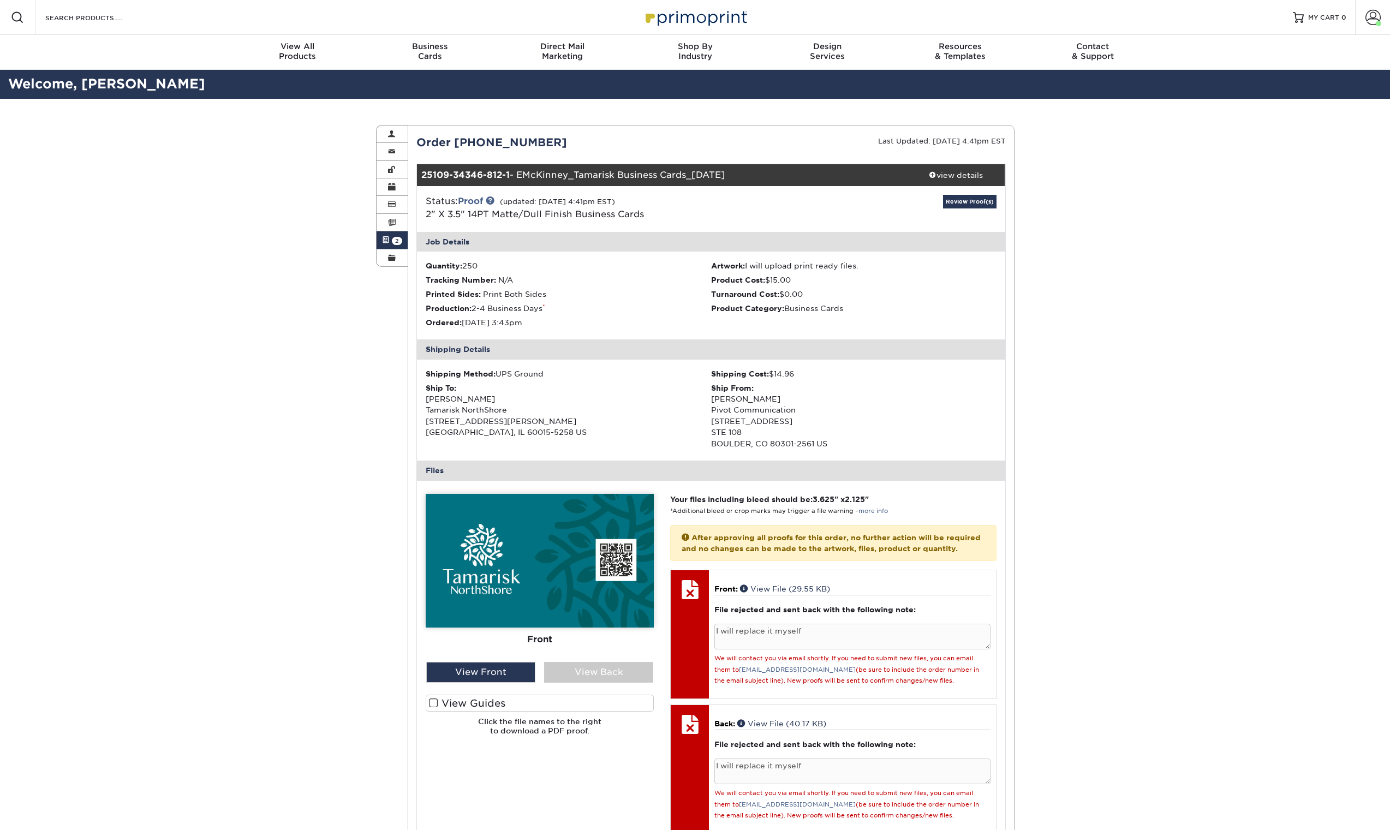
drag, startPoint x: 585, startPoint y: 137, endPoint x: 468, endPoint y: 133, distance: 116.4
click at [468, 133] on div "Current Orders 2 Active 0 Missing Files" at bounding box center [711, 579] width 607 height 908
copy div "Order [PHONE_NUMBER]"
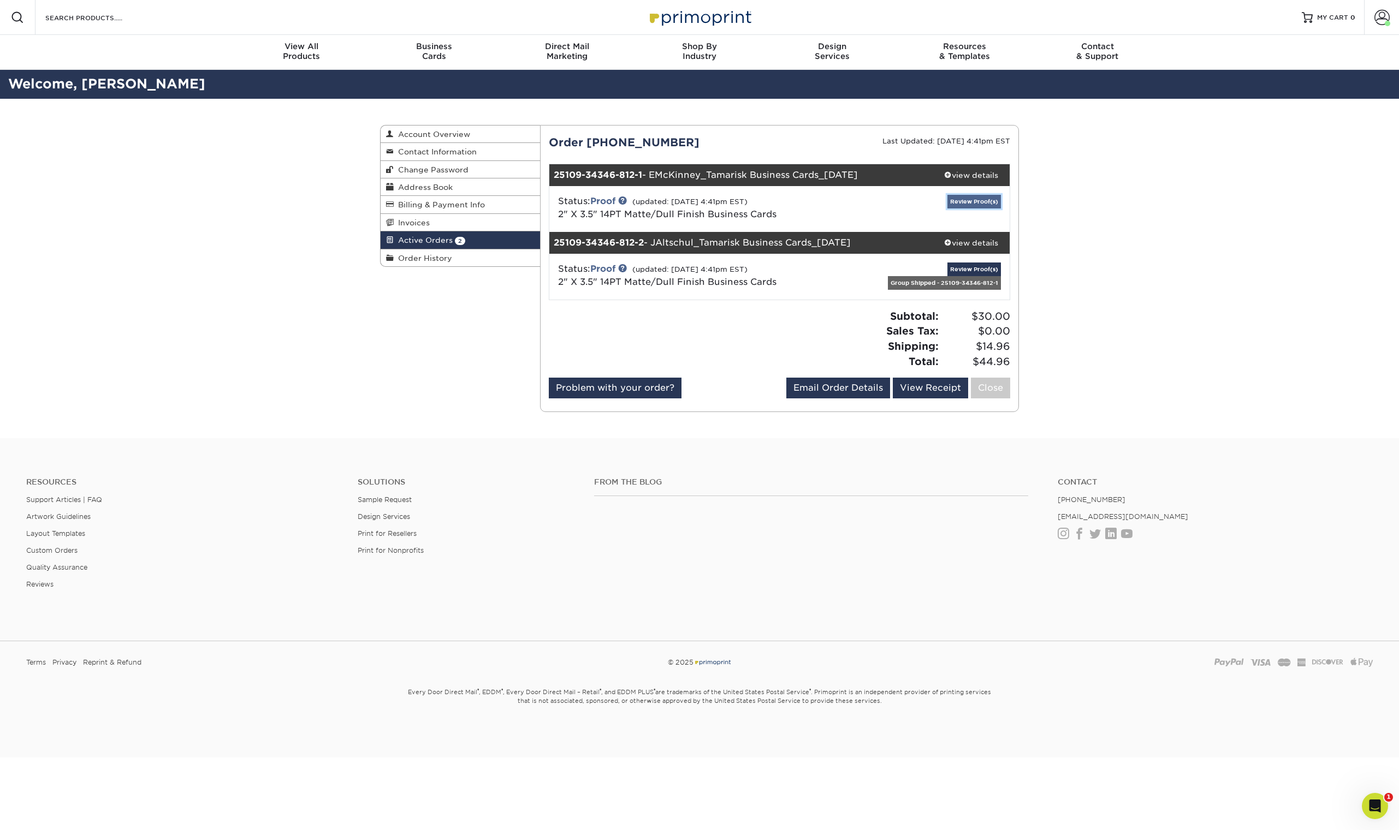
click at [969, 206] on link "Review Proof(s)" at bounding box center [973, 202] width 53 height 14
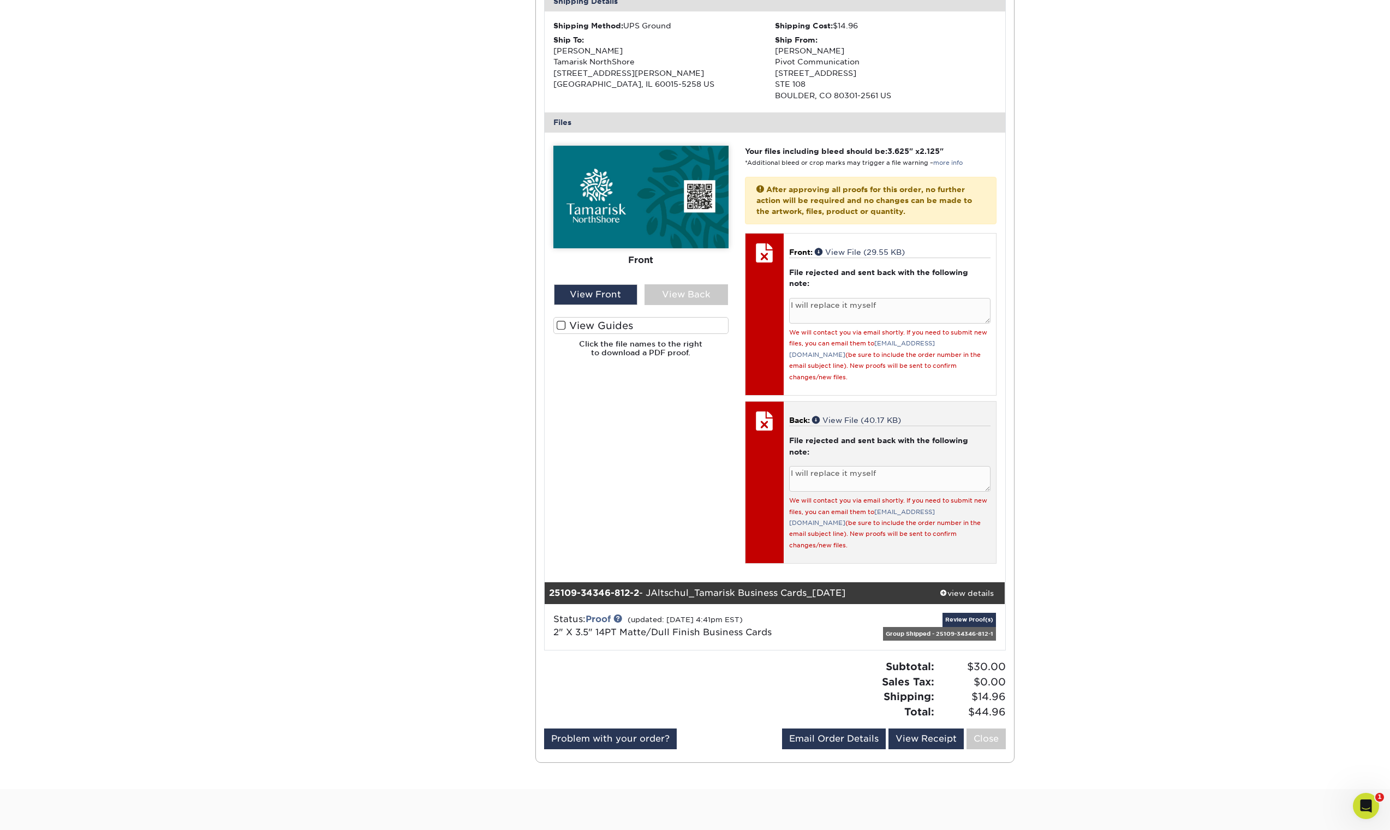
scroll to position [478, 0]
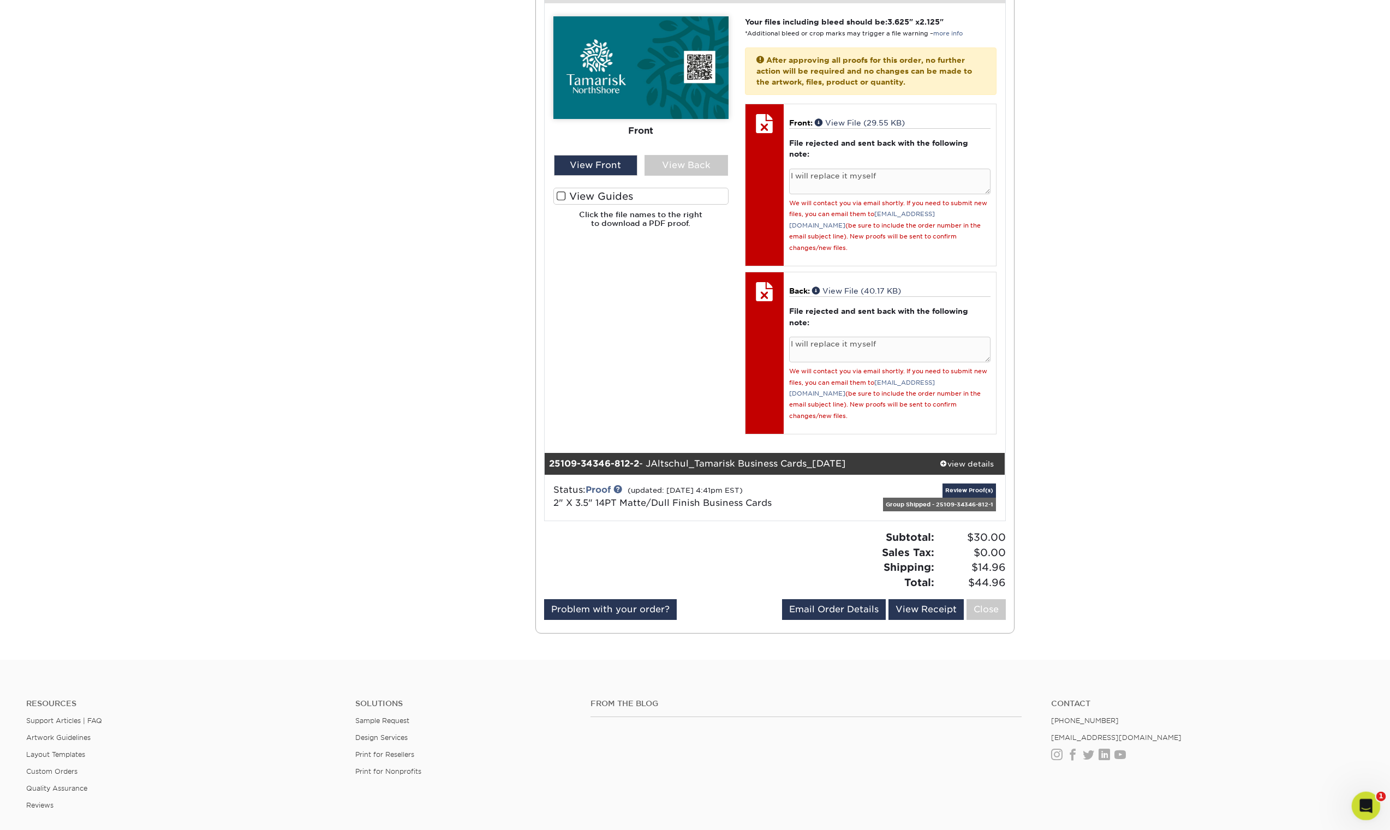
click at [1365, 800] on icon "Open Intercom Messenger" at bounding box center [1365, 805] width 18 height 18
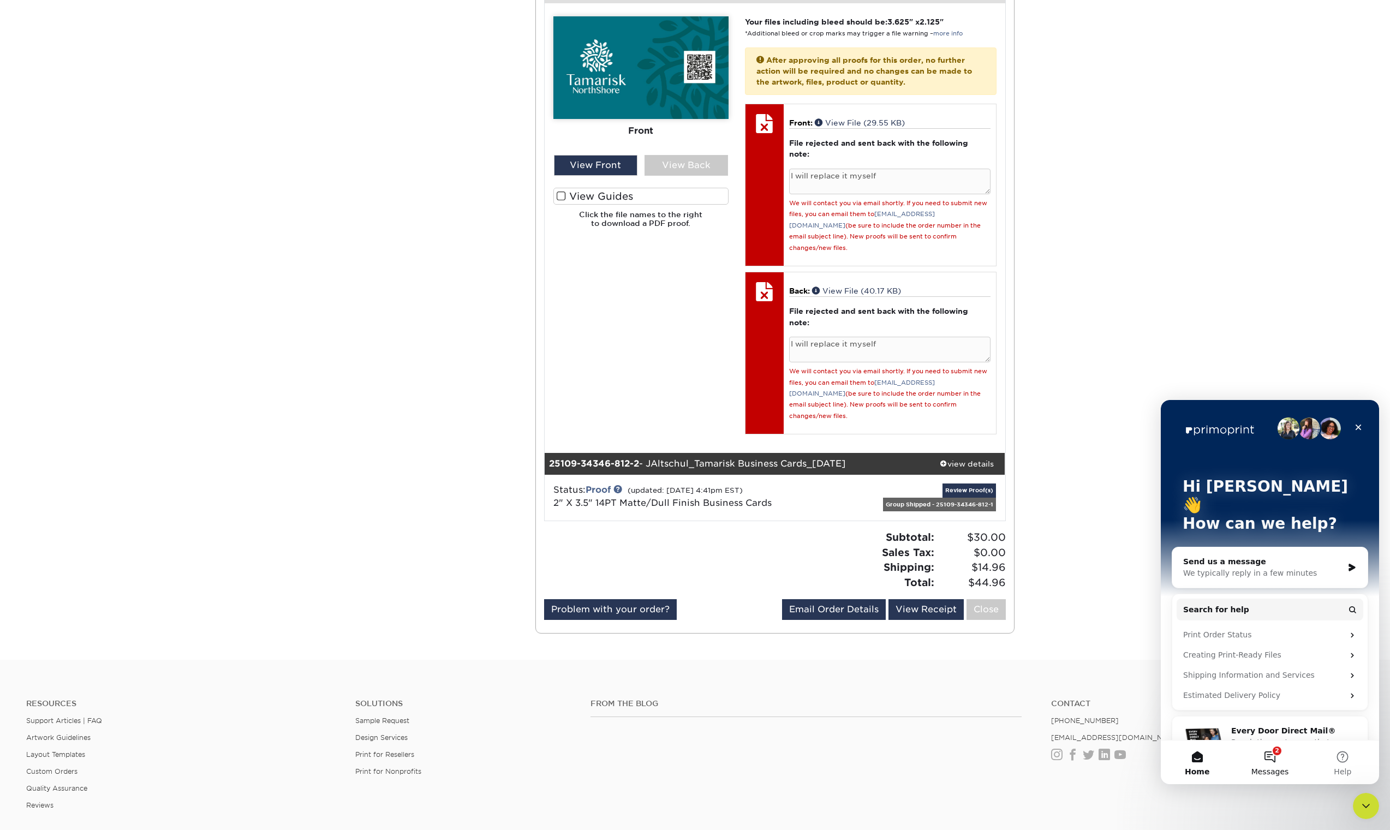
click at [1274, 761] on button "2 Messages" at bounding box center [1270, 763] width 73 height 44
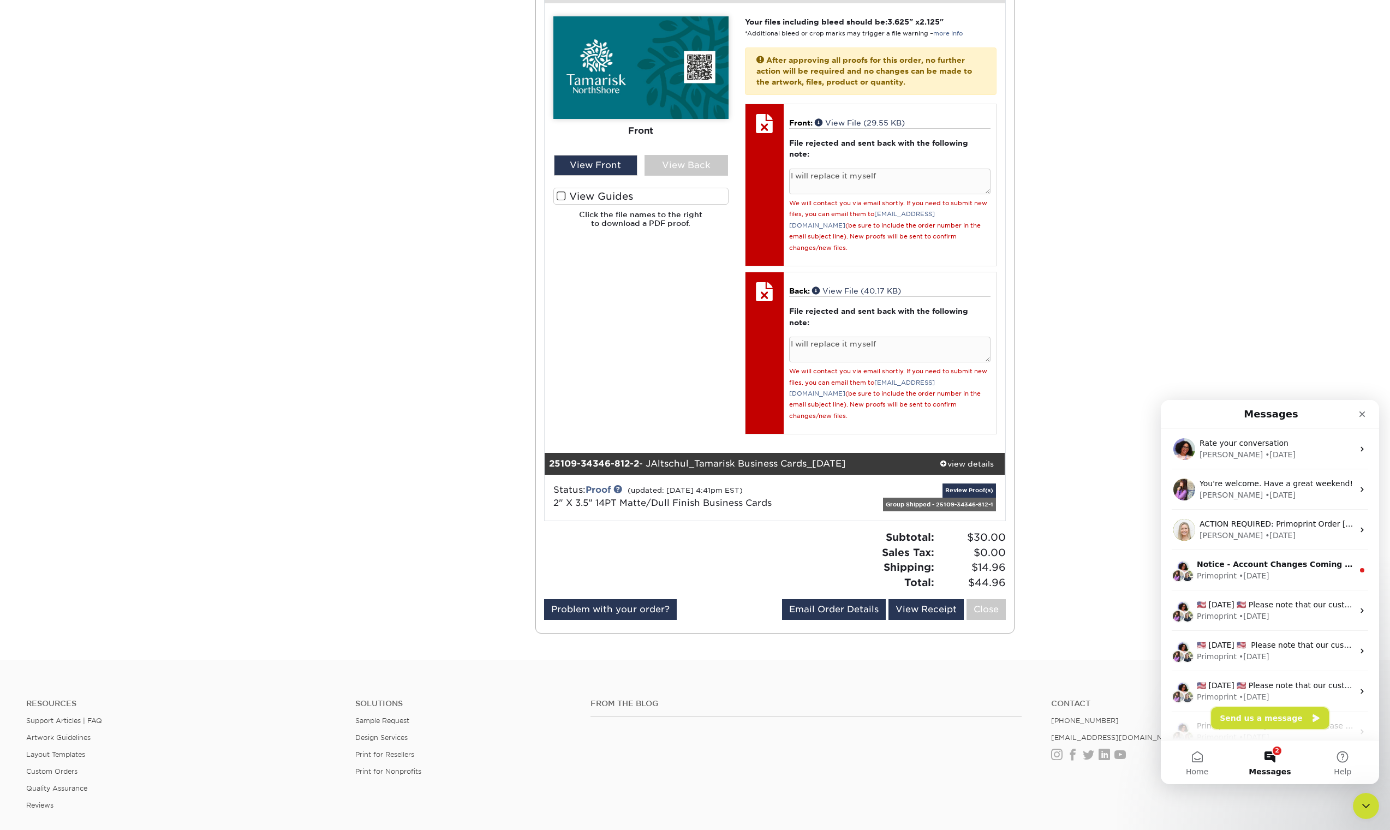
click at [1270, 720] on button "Send us a message" at bounding box center [1270, 718] width 118 height 22
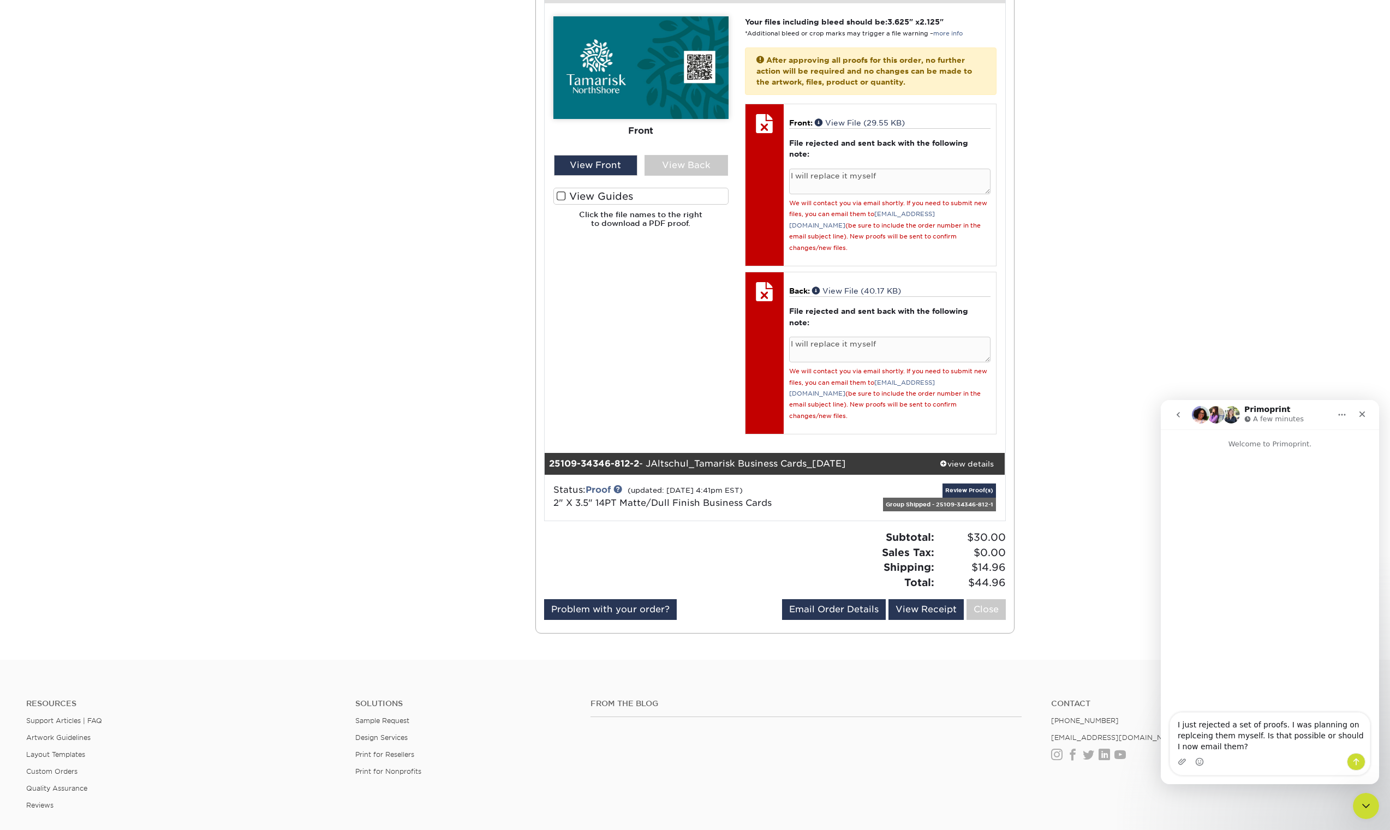
drag, startPoint x: 1214, startPoint y: 734, endPoint x: 1172, endPoint y: 733, distance: 41.5
click at [1172, 733] on textarea "I just rejected a set of proofs. I was planning on replceing them myself. Is th…" at bounding box center [1270, 733] width 200 height 40
type textarea "I just rejected a set of proofs. I was planning on replacing them myself. Is th…"
click at [1246, 750] on textarea "I just rejected a set of proofs. I was planning on replacing them myself. Is th…" at bounding box center [1270, 733] width 200 height 40
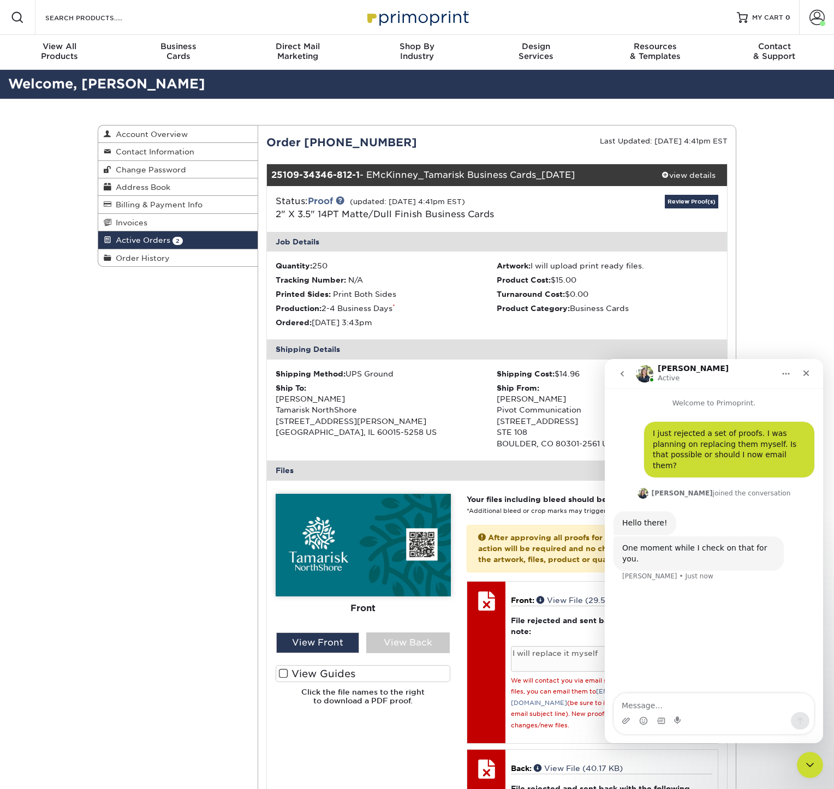
drag, startPoint x: 411, startPoint y: 138, endPoint x: 266, endPoint y: 140, distance: 144.1
click at [266, 140] on div "Order [PHONE_NUMBER]" at bounding box center [377, 142] width 239 height 16
click at [664, 705] on textarea "Message…" at bounding box center [714, 703] width 200 height 19
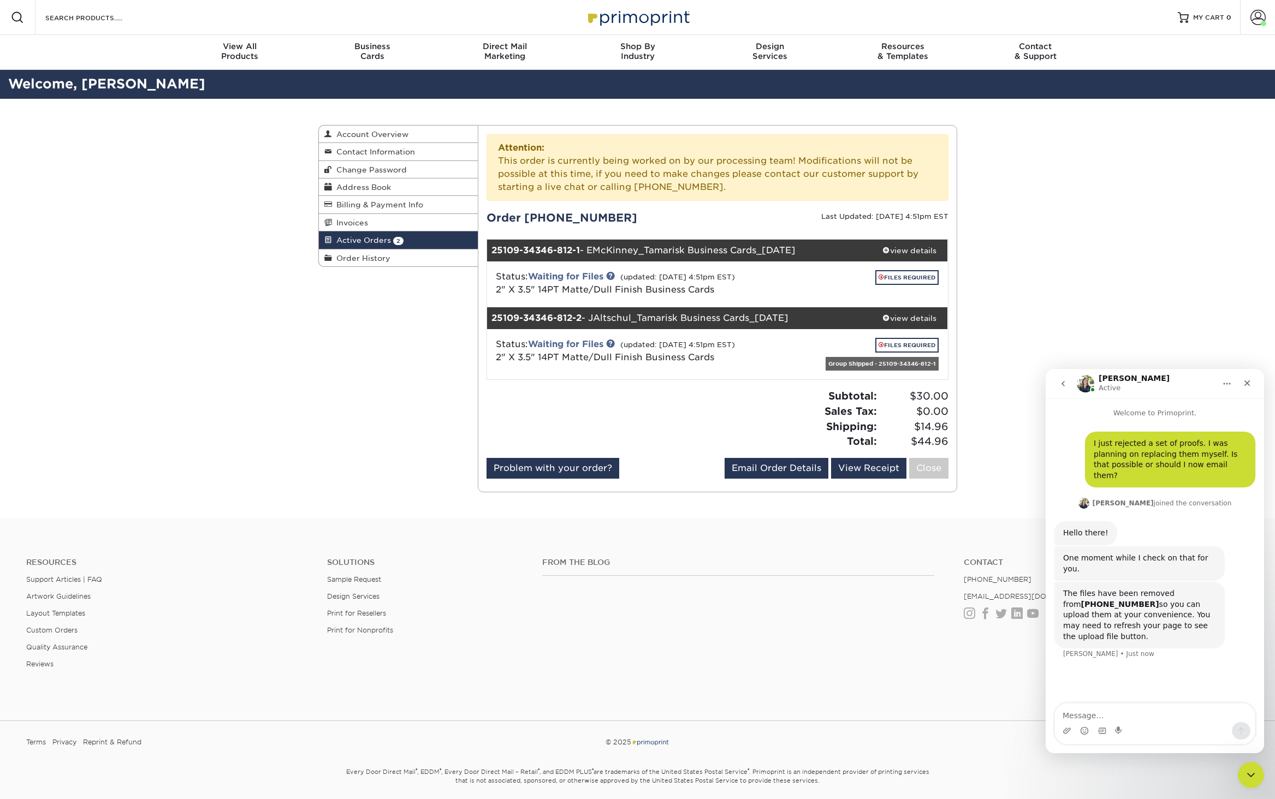
click at [1090, 716] on textarea "Message…" at bounding box center [1155, 713] width 200 height 19
type textarea "OK. I see it now. Thanks."
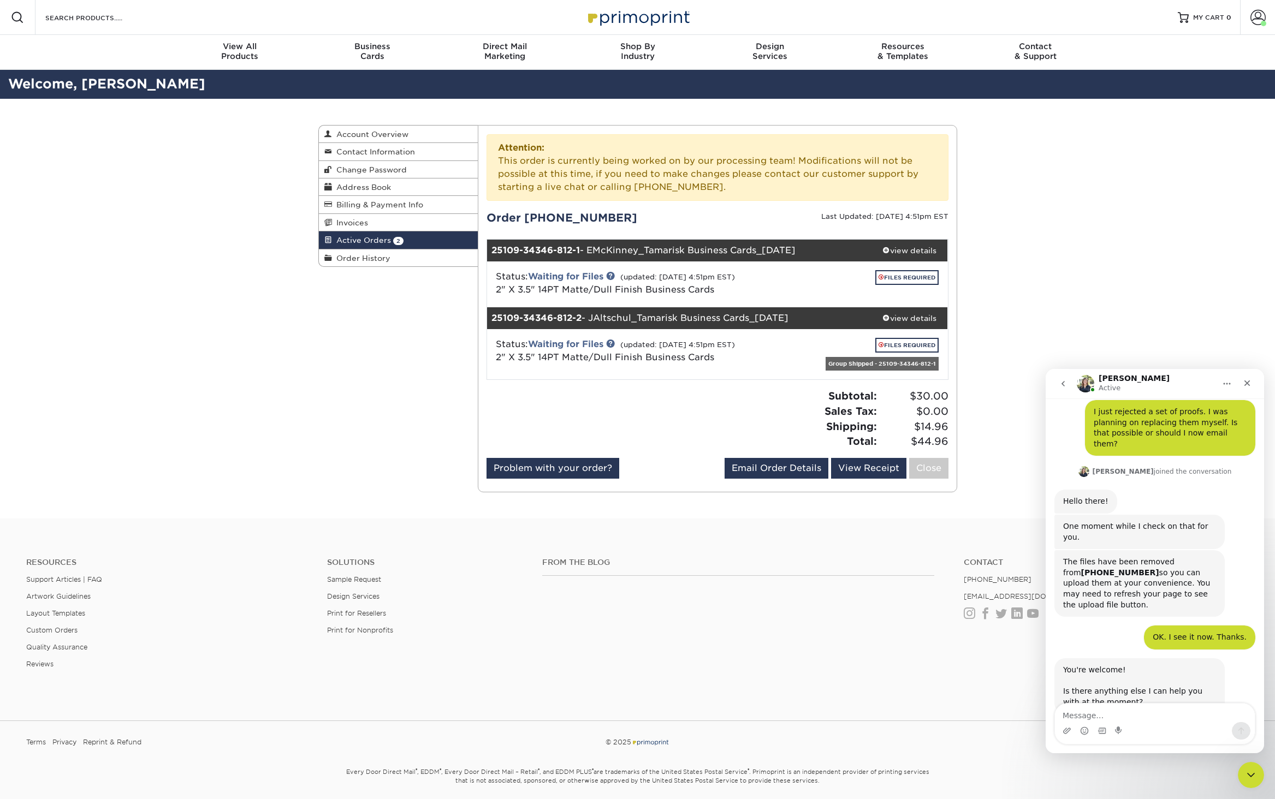
scroll to position [33, 0]
type textarea "No. Have a good day."
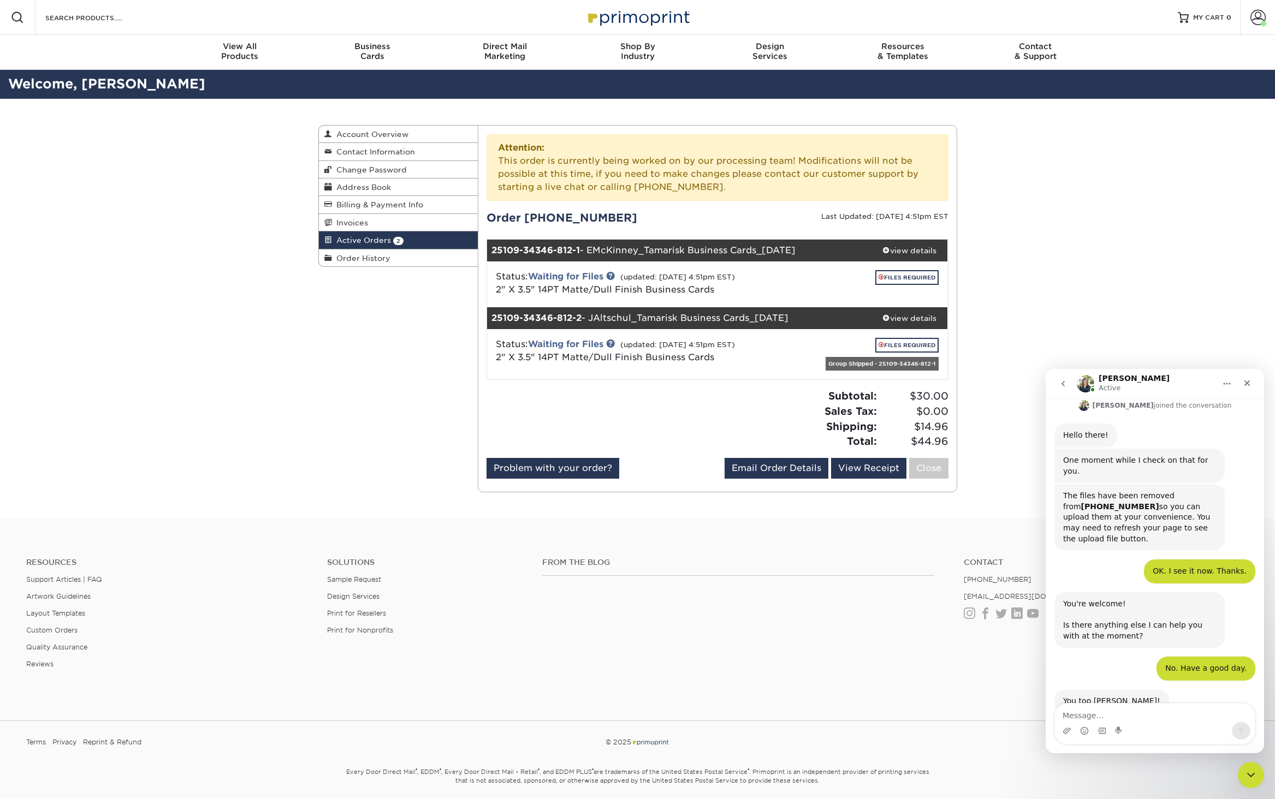
scroll to position [98, 0]
click at [1256, 775] on div "Close Intercom Messenger" at bounding box center [1249, 773] width 26 height 26
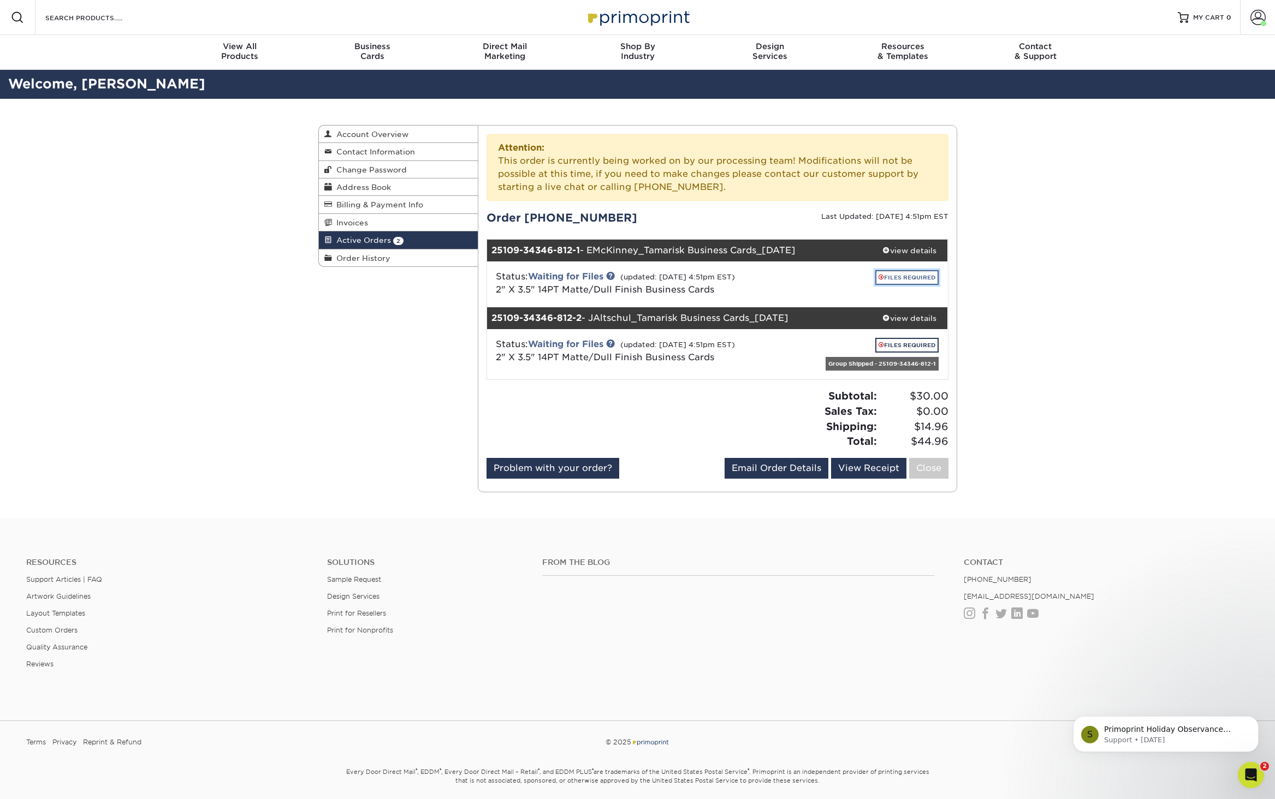
click at [924, 280] on link "FILES REQUIRED" at bounding box center [906, 277] width 63 height 15
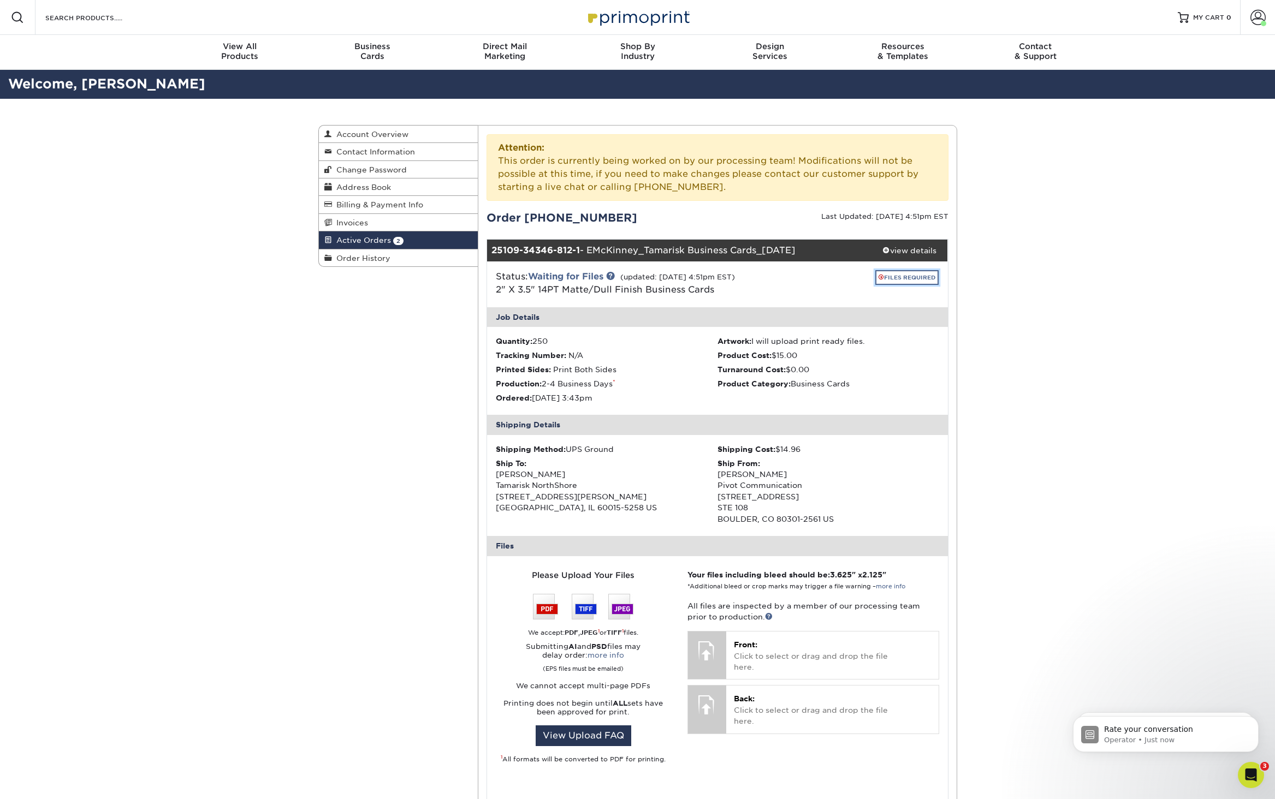
scroll to position [185, 0]
click at [1154, 737] on p "Operator • Just now" at bounding box center [1174, 740] width 141 height 10
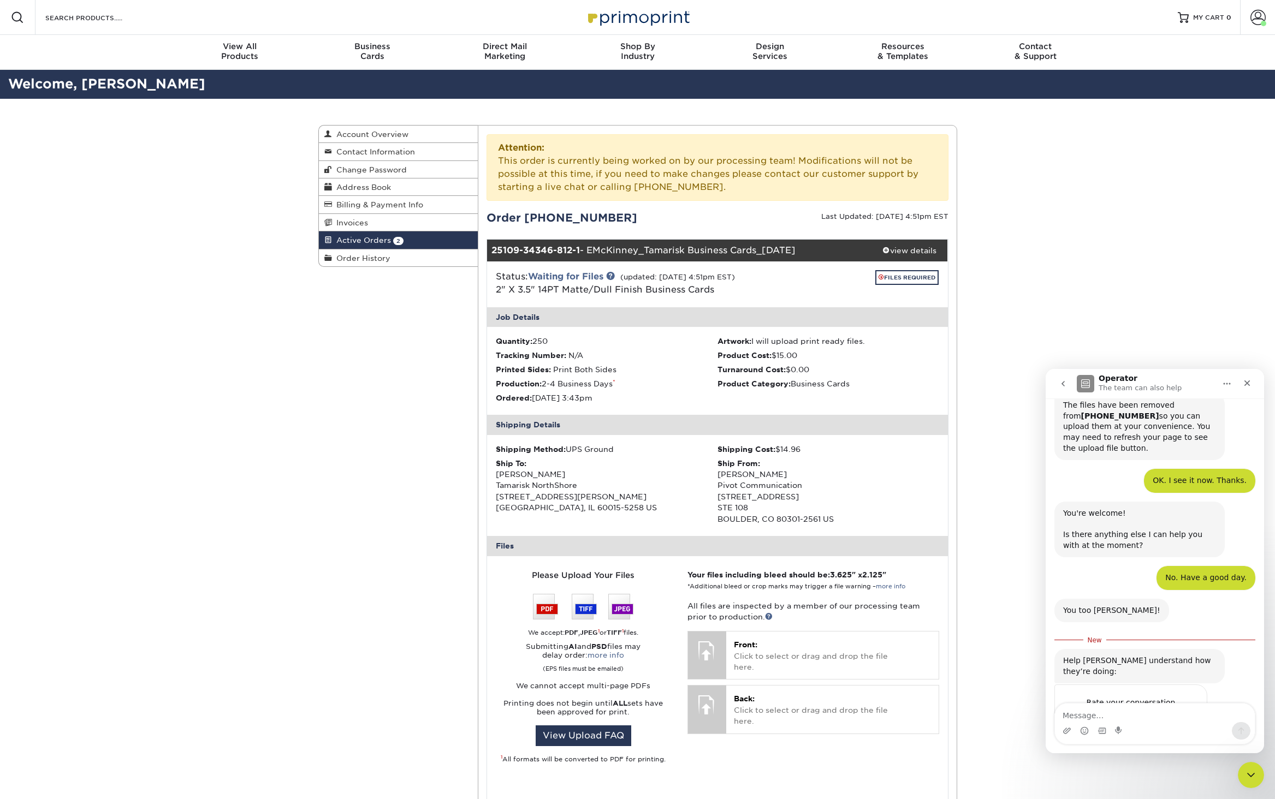
scroll to position [203, 0]
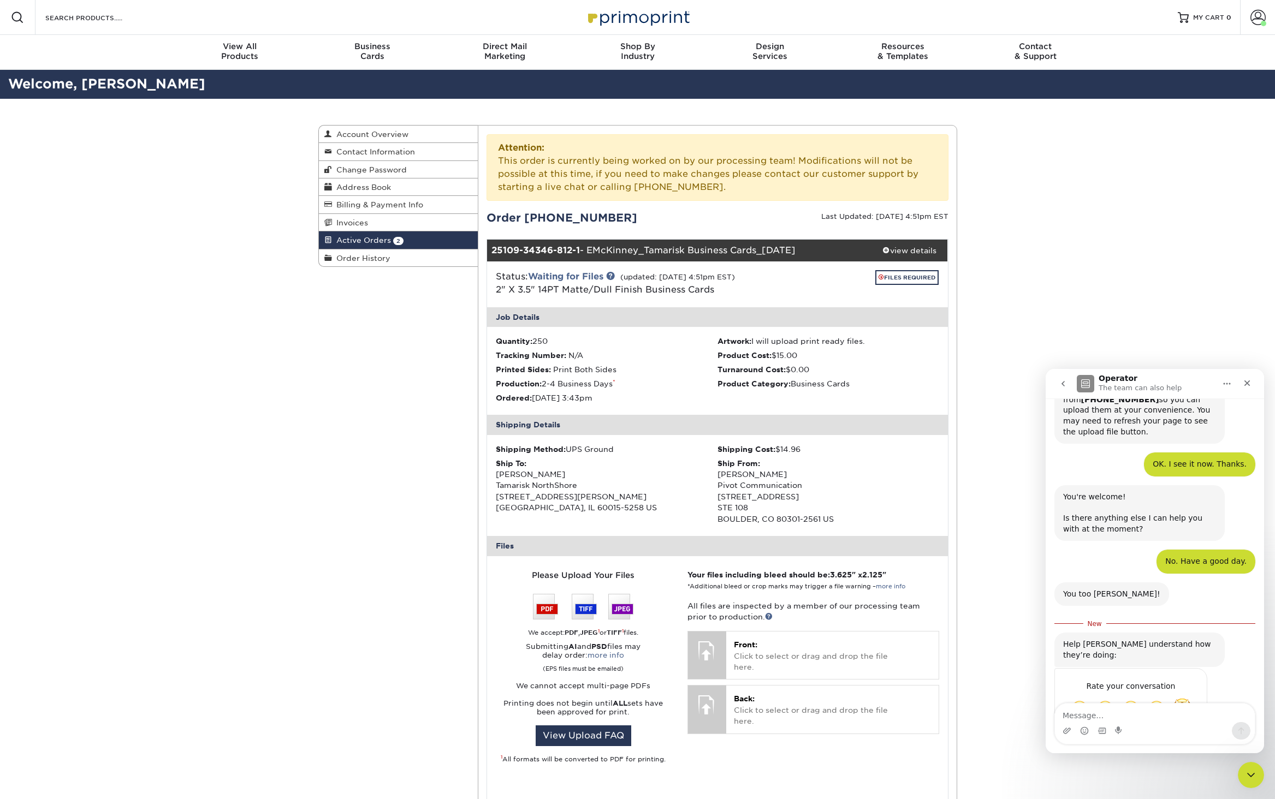
click at [1186, 699] on span "Amazing" at bounding box center [1182, 709] width 20 height 20
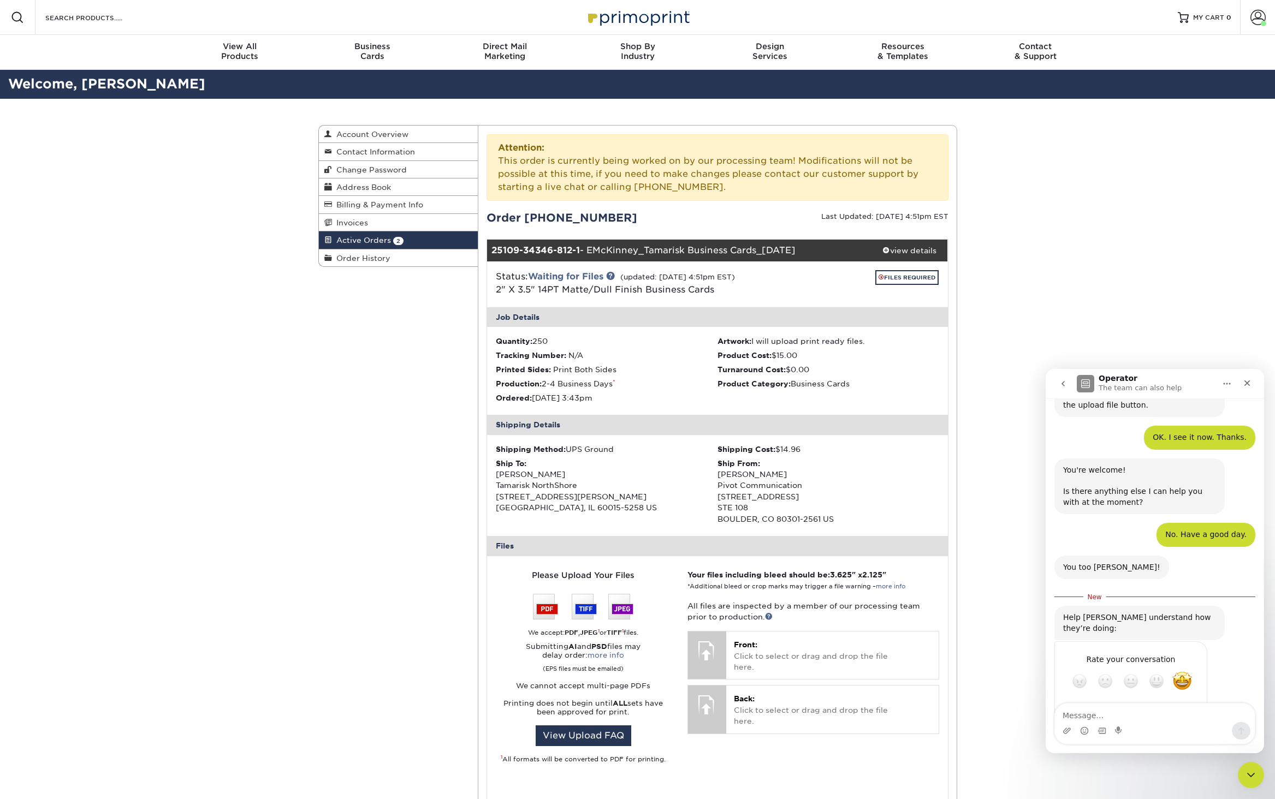
scroll to position [233, 0]
click at [1185, 707] on div "Submit" at bounding box center [1187, 718] width 22 height 22
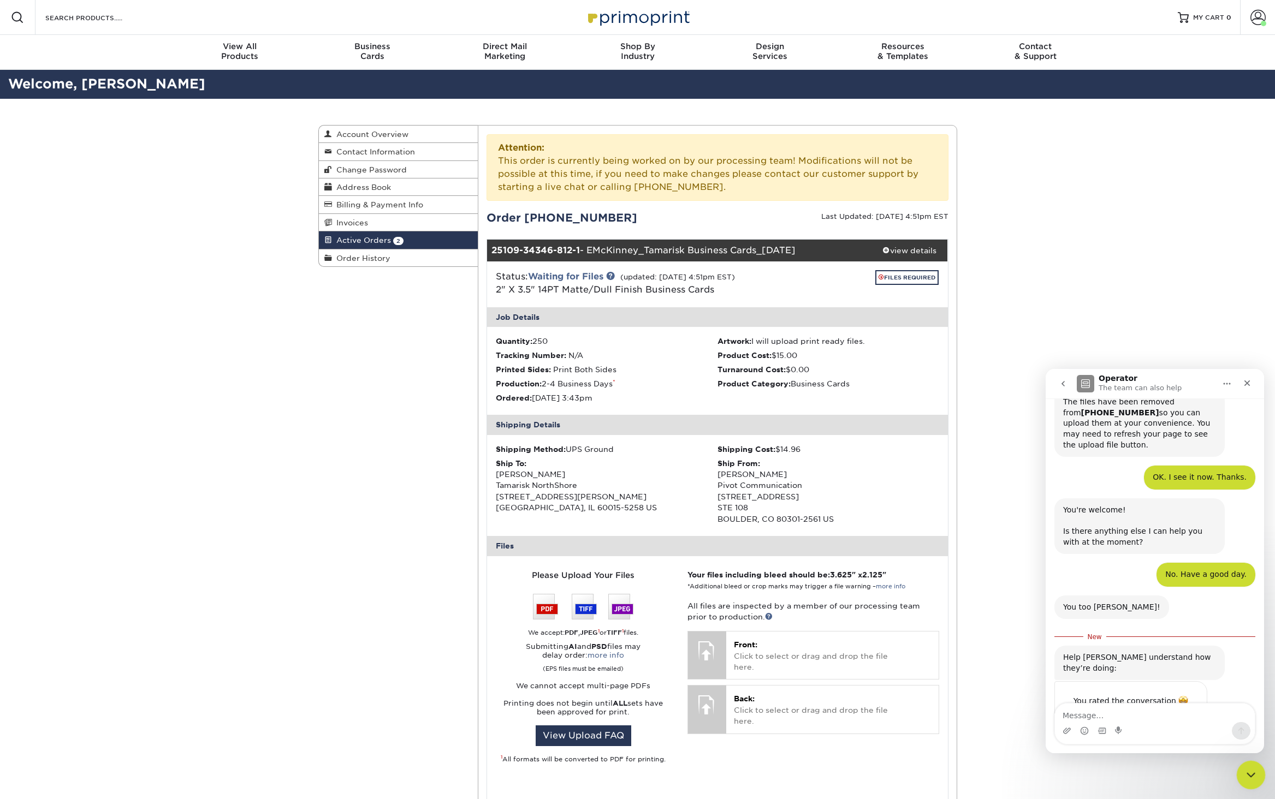
click at [1246, 770] on icon "Close Intercom Messenger" at bounding box center [1248, 773] width 13 height 13
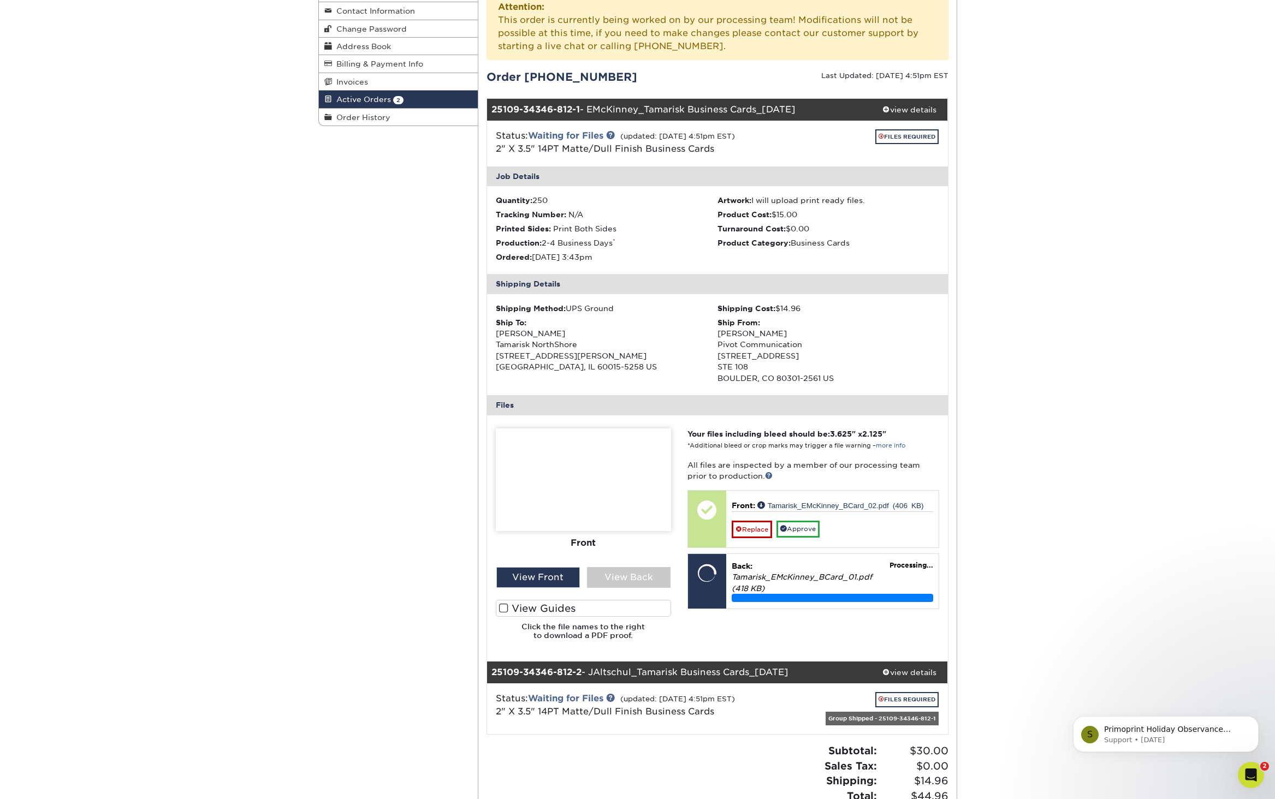
scroll to position [144, 0]
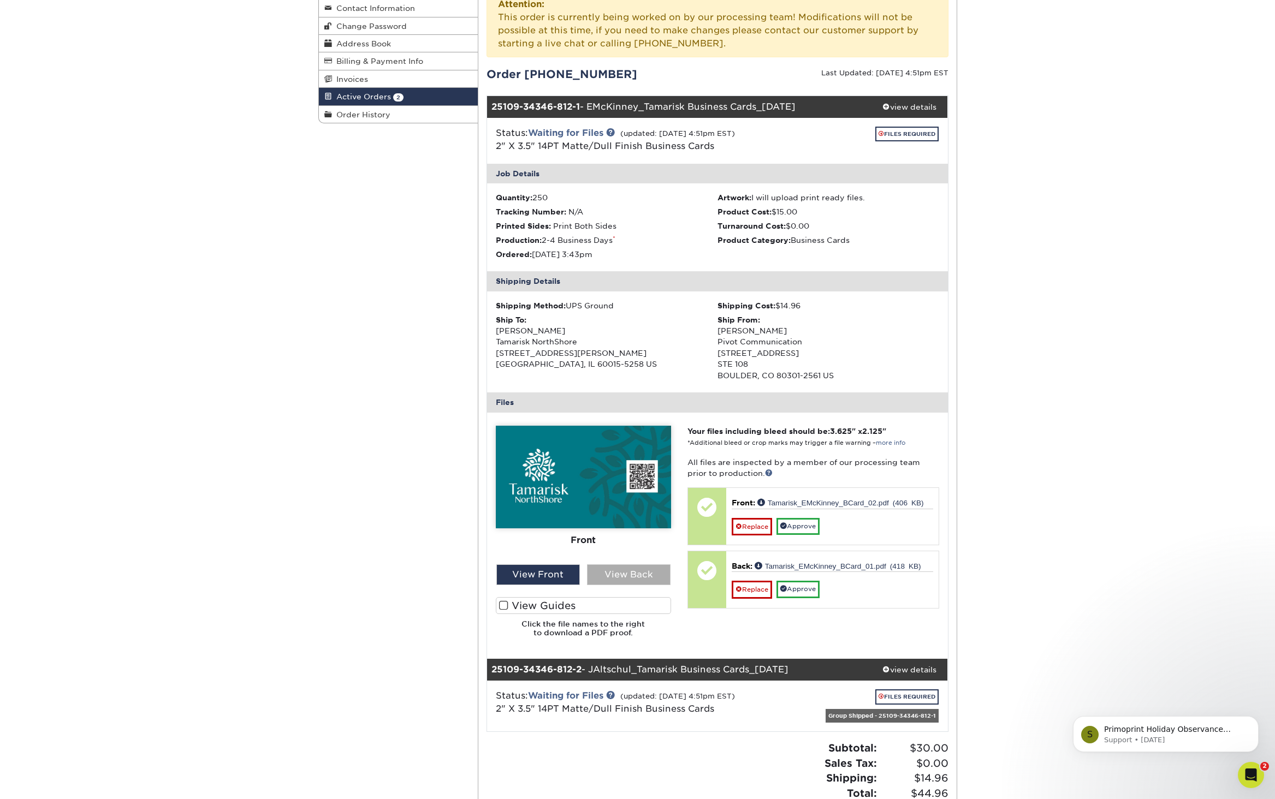
click at [628, 574] on div "View Back" at bounding box center [629, 574] width 84 height 21
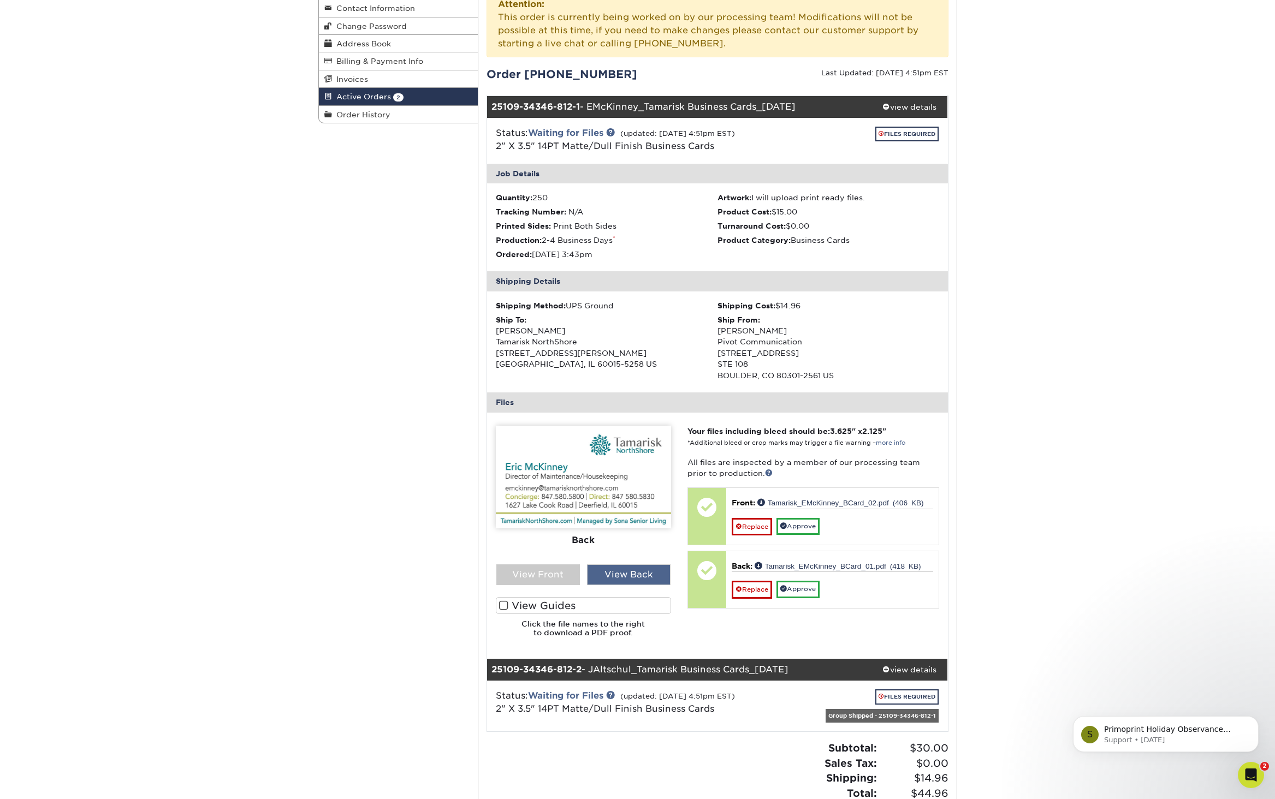
scroll to position [233, 0]
click at [546, 580] on div "View Front" at bounding box center [538, 574] width 84 height 21
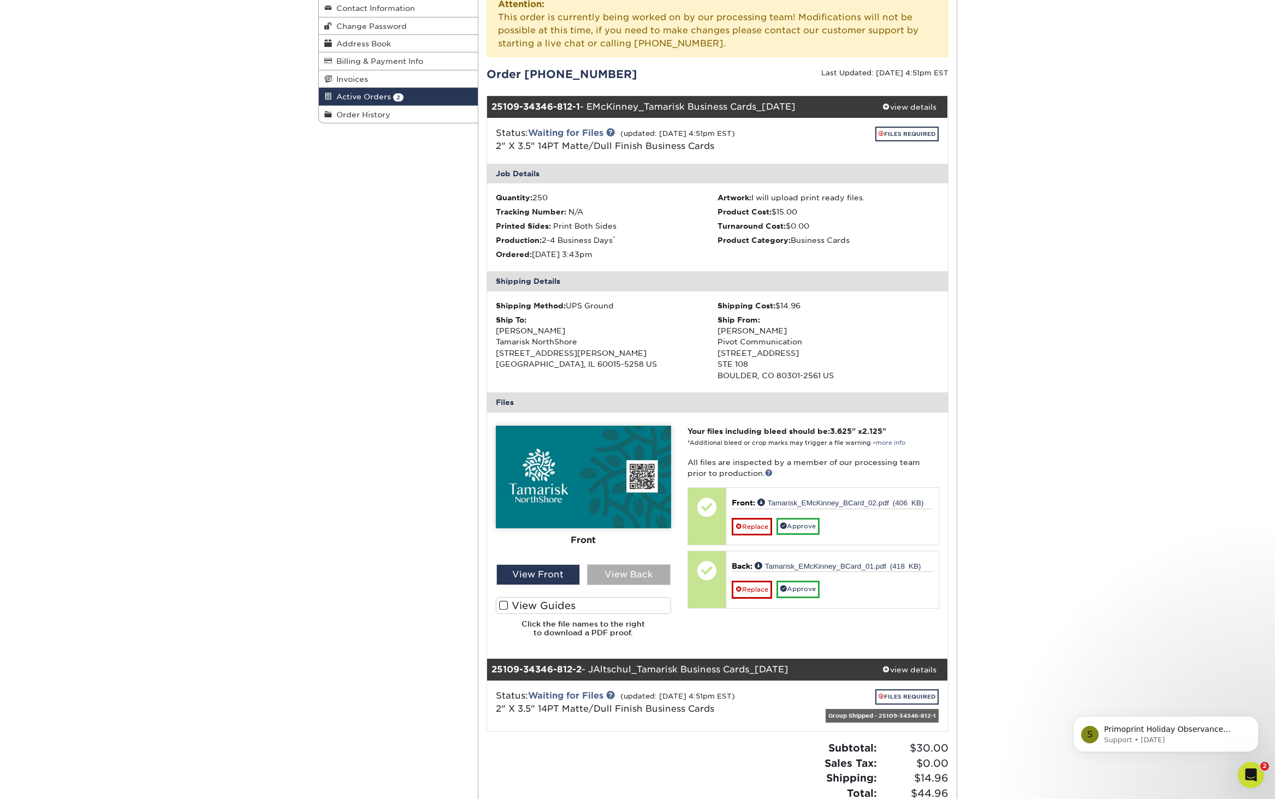
click at [630, 572] on div "View Back" at bounding box center [629, 574] width 84 height 21
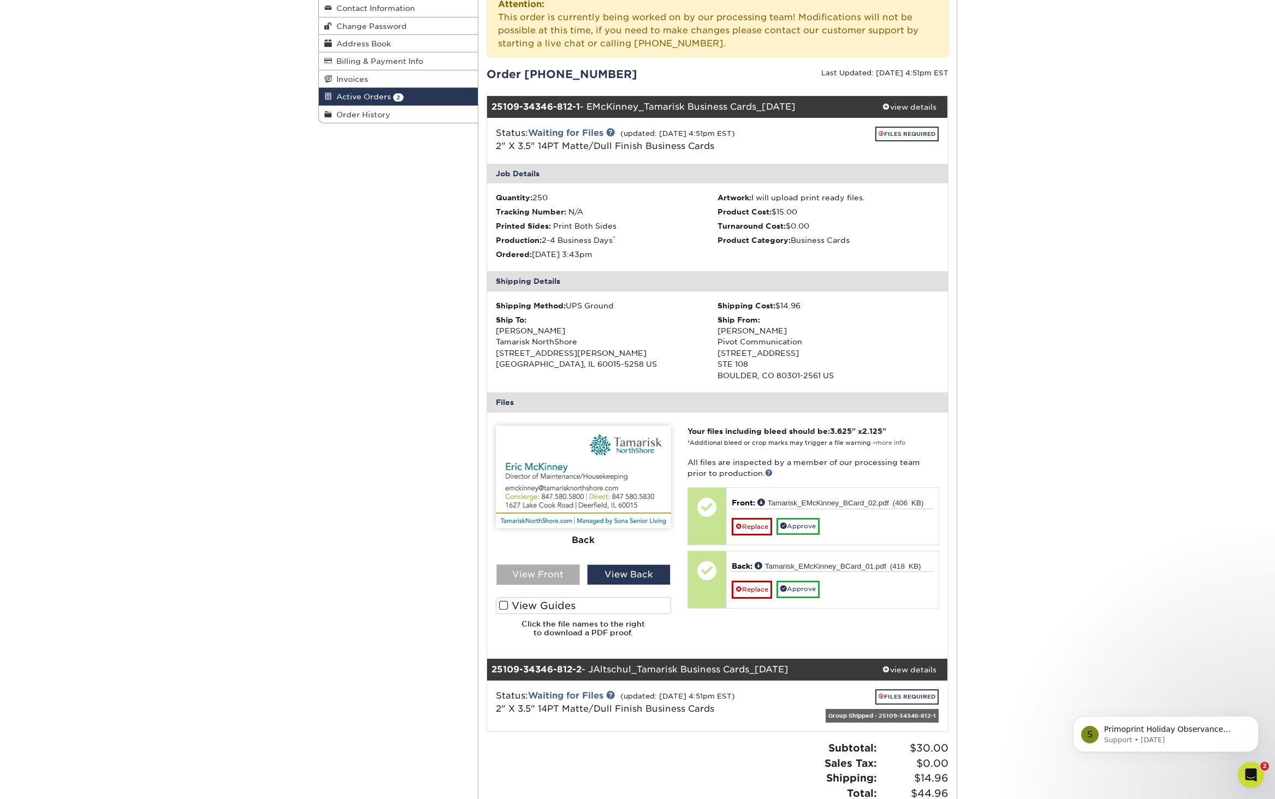
click at [546, 567] on div "View Front" at bounding box center [538, 574] width 84 height 21
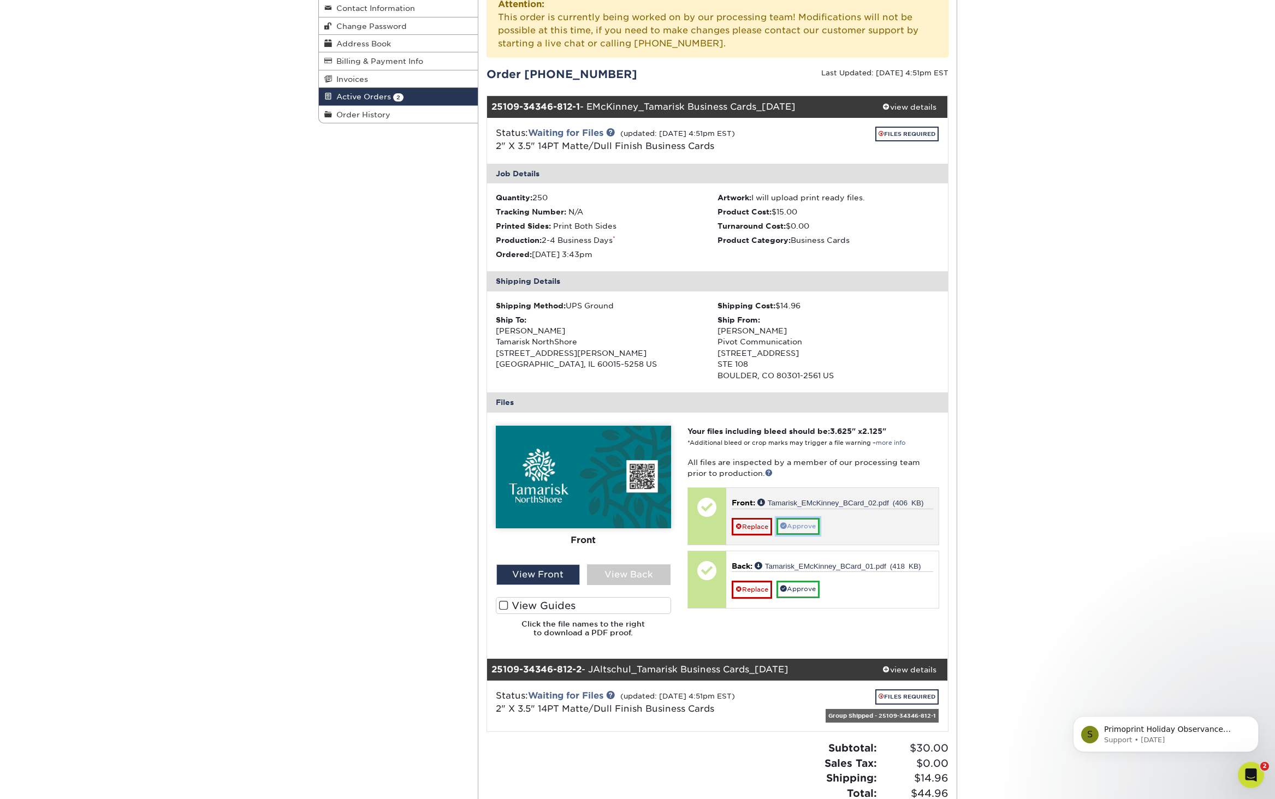
click at [800, 531] on link "Approve" at bounding box center [797, 526] width 43 height 17
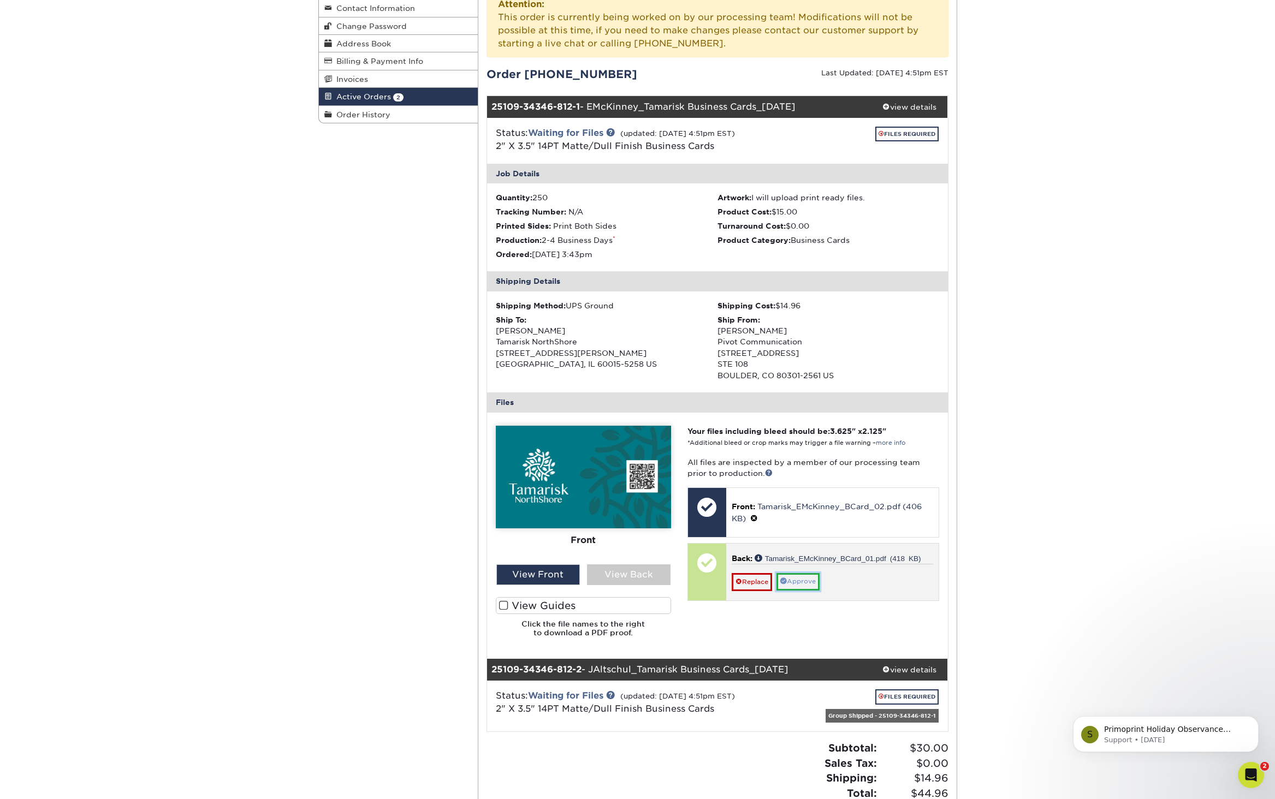
click at [796, 579] on link "Approve" at bounding box center [797, 581] width 43 height 17
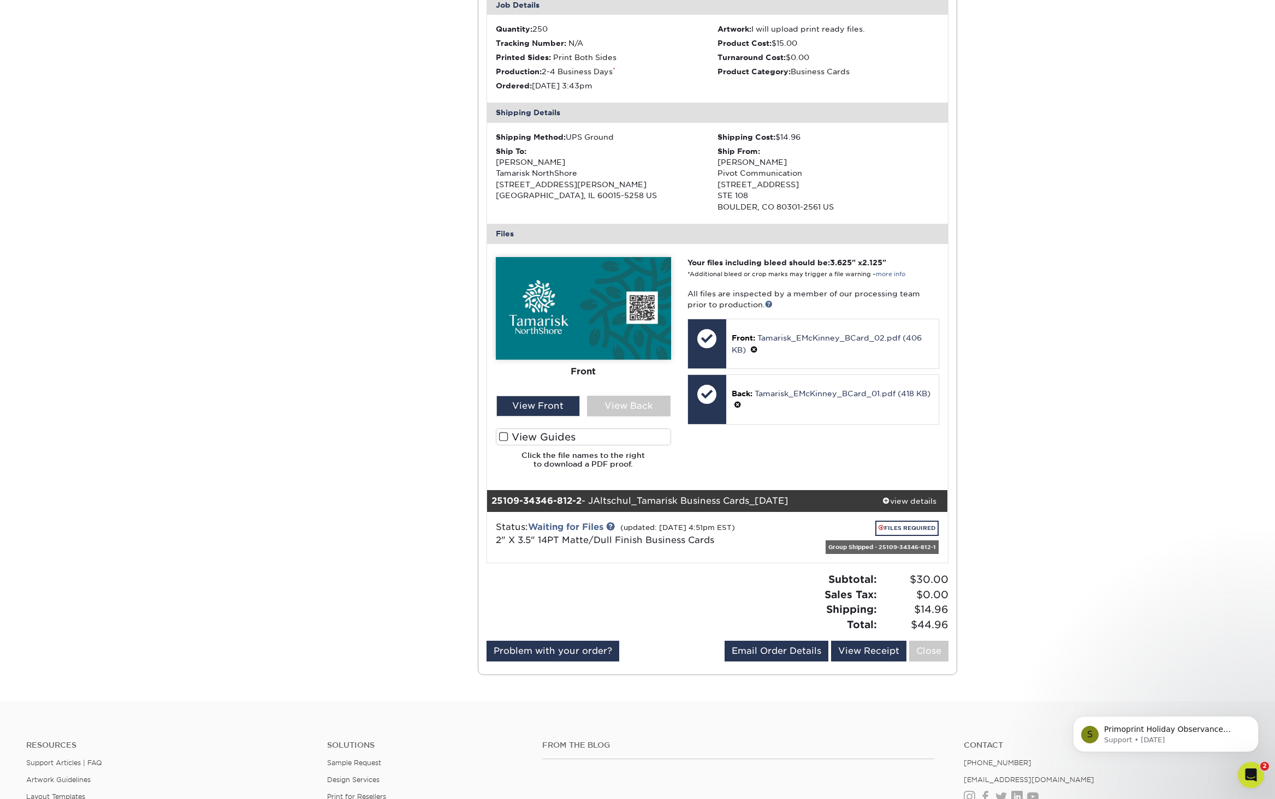
scroll to position [312, 0]
click at [918, 531] on link "FILES REQUIRED" at bounding box center [906, 528] width 63 height 15
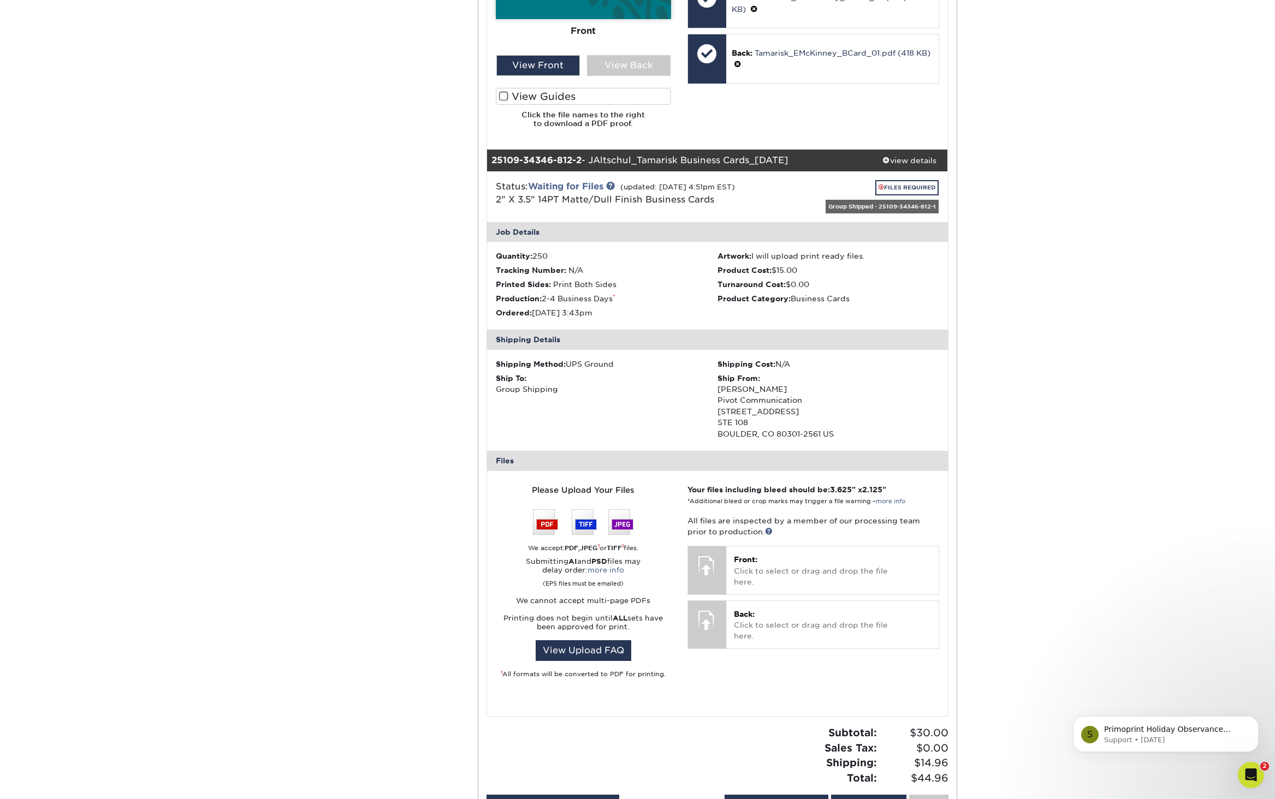
scroll to position [656, 0]
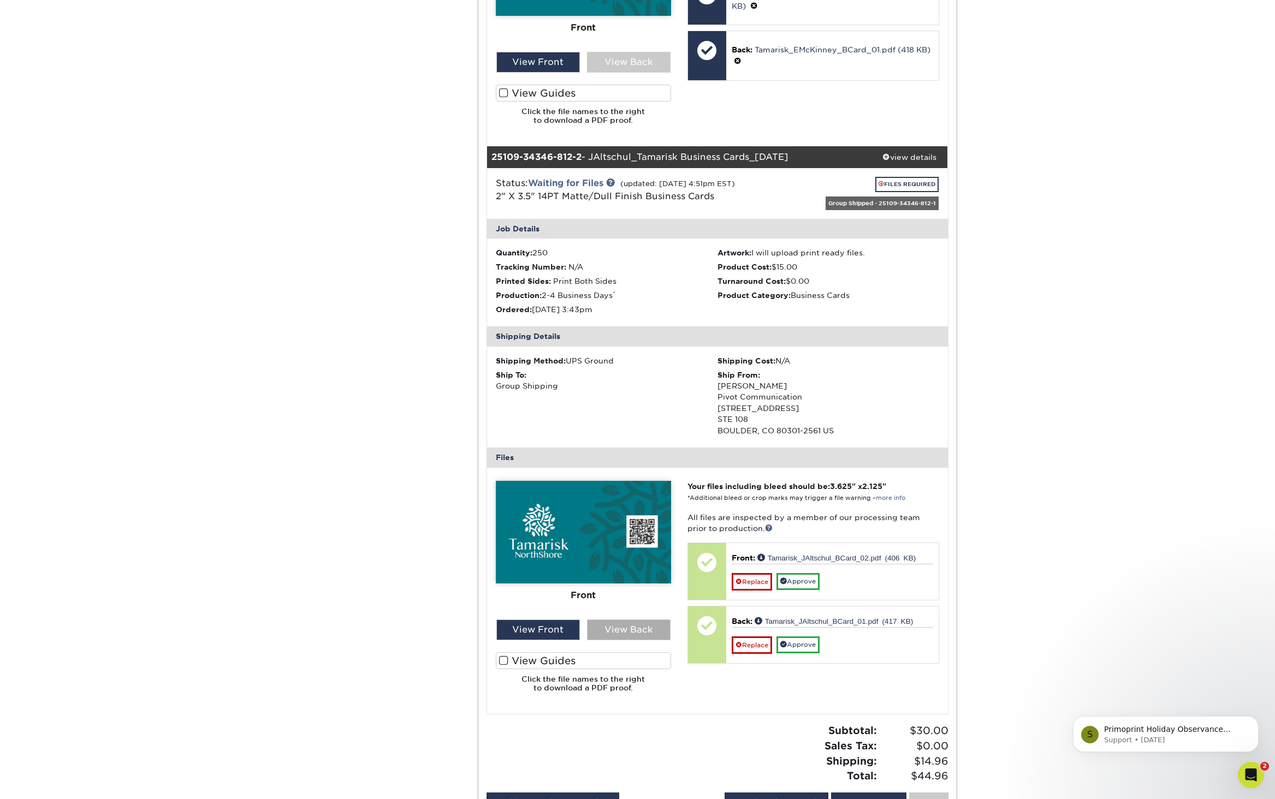
click at [630, 635] on div "View Back" at bounding box center [629, 630] width 84 height 21
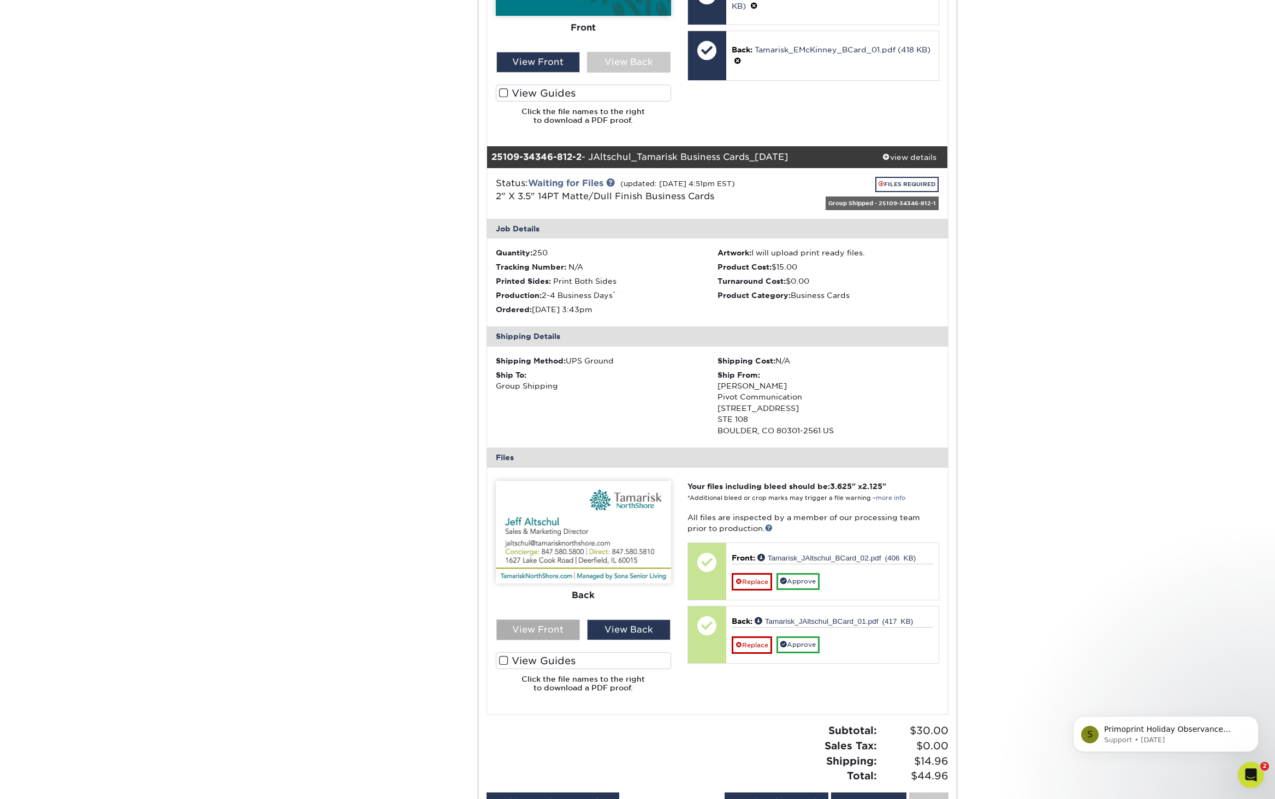
click at [560, 631] on div "View Front" at bounding box center [538, 630] width 84 height 21
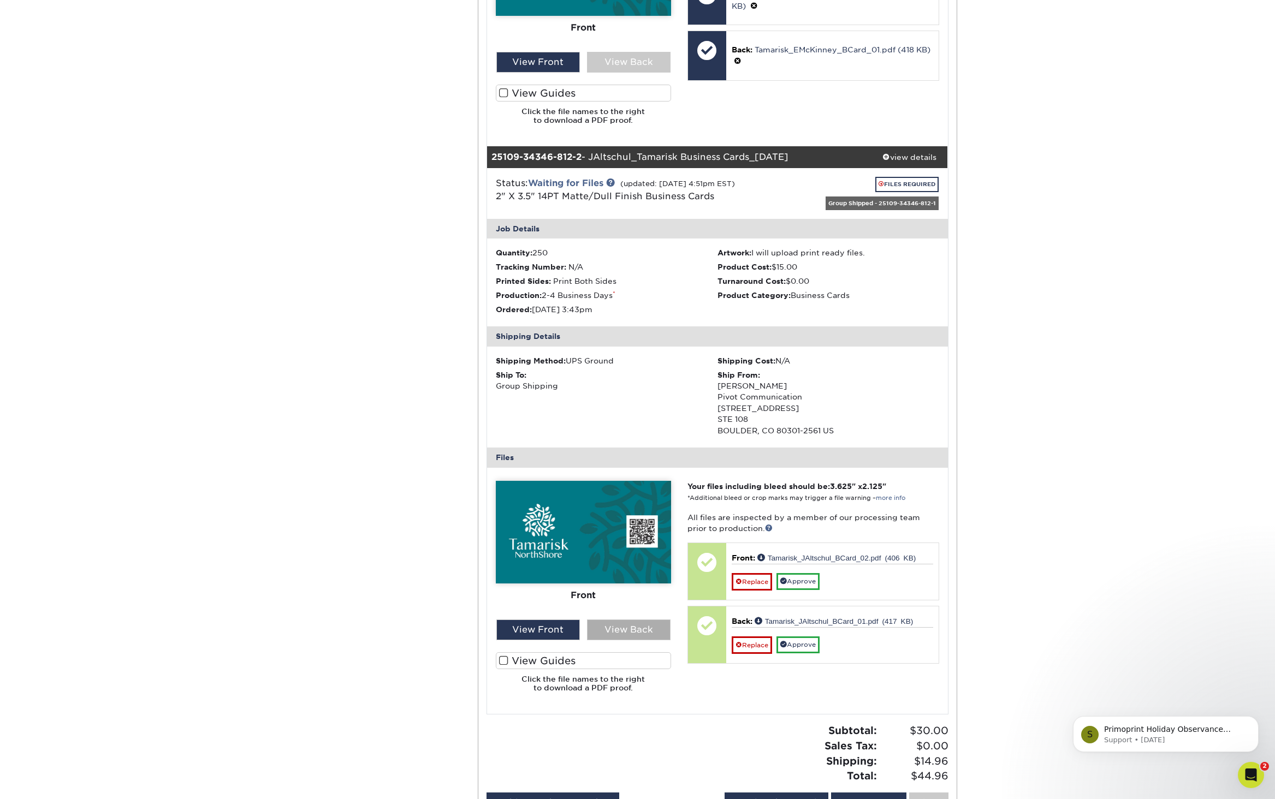
click at [640, 634] on div "View Back" at bounding box center [629, 630] width 84 height 21
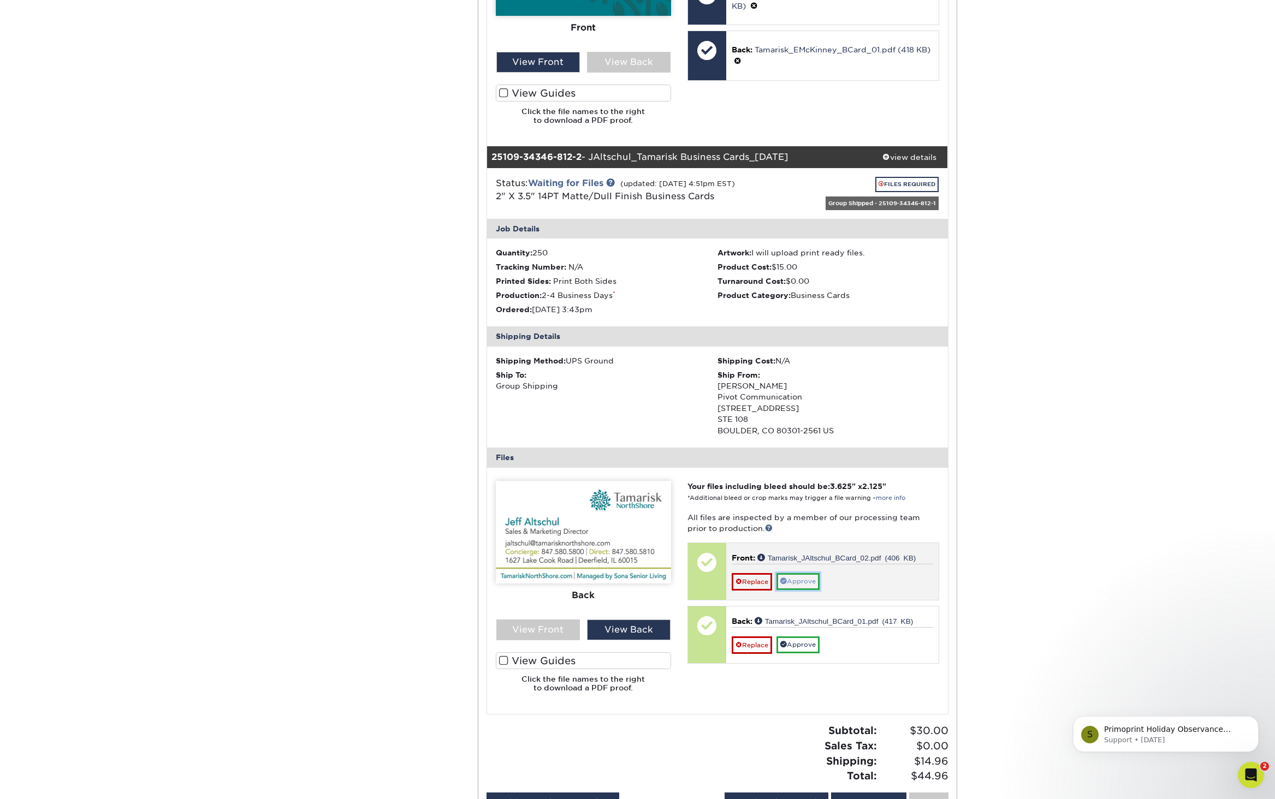
click at [804, 585] on link "Approve" at bounding box center [797, 581] width 43 height 17
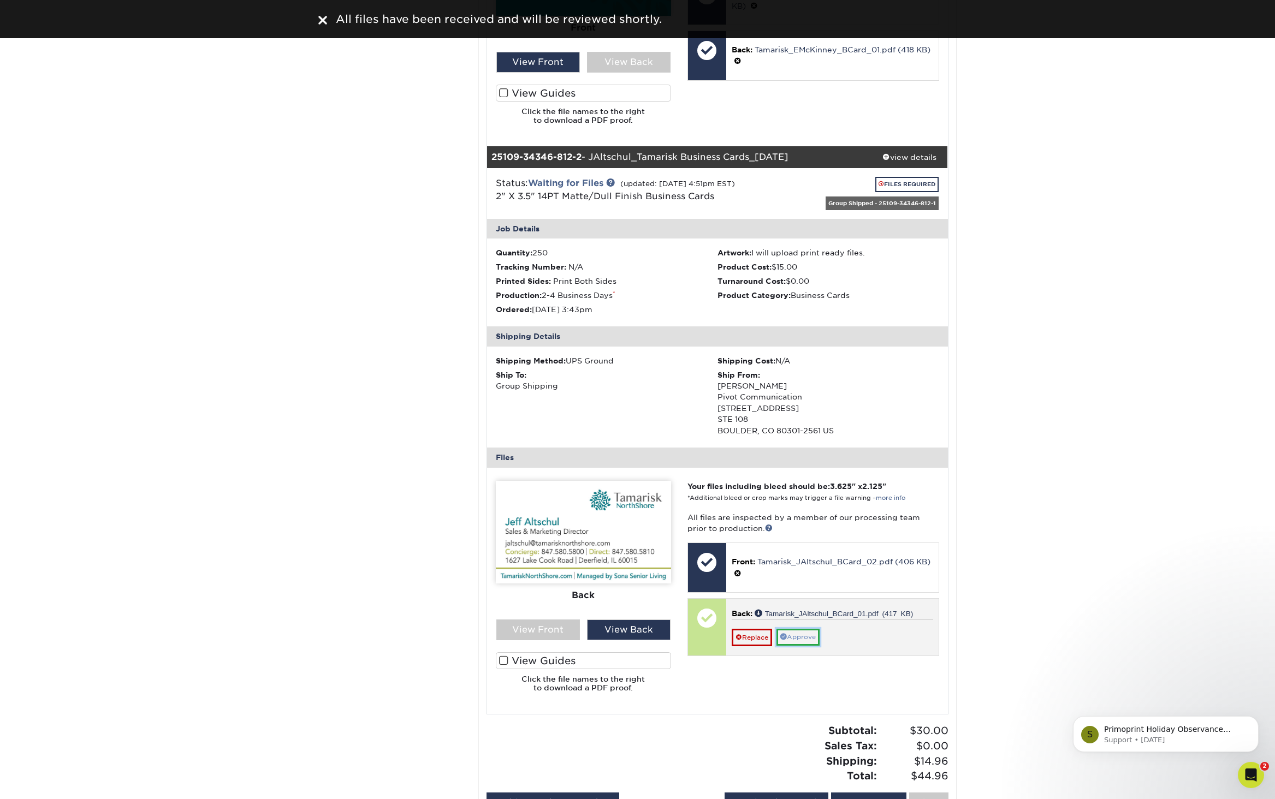
click at [799, 639] on link "Approve" at bounding box center [797, 637] width 43 height 17
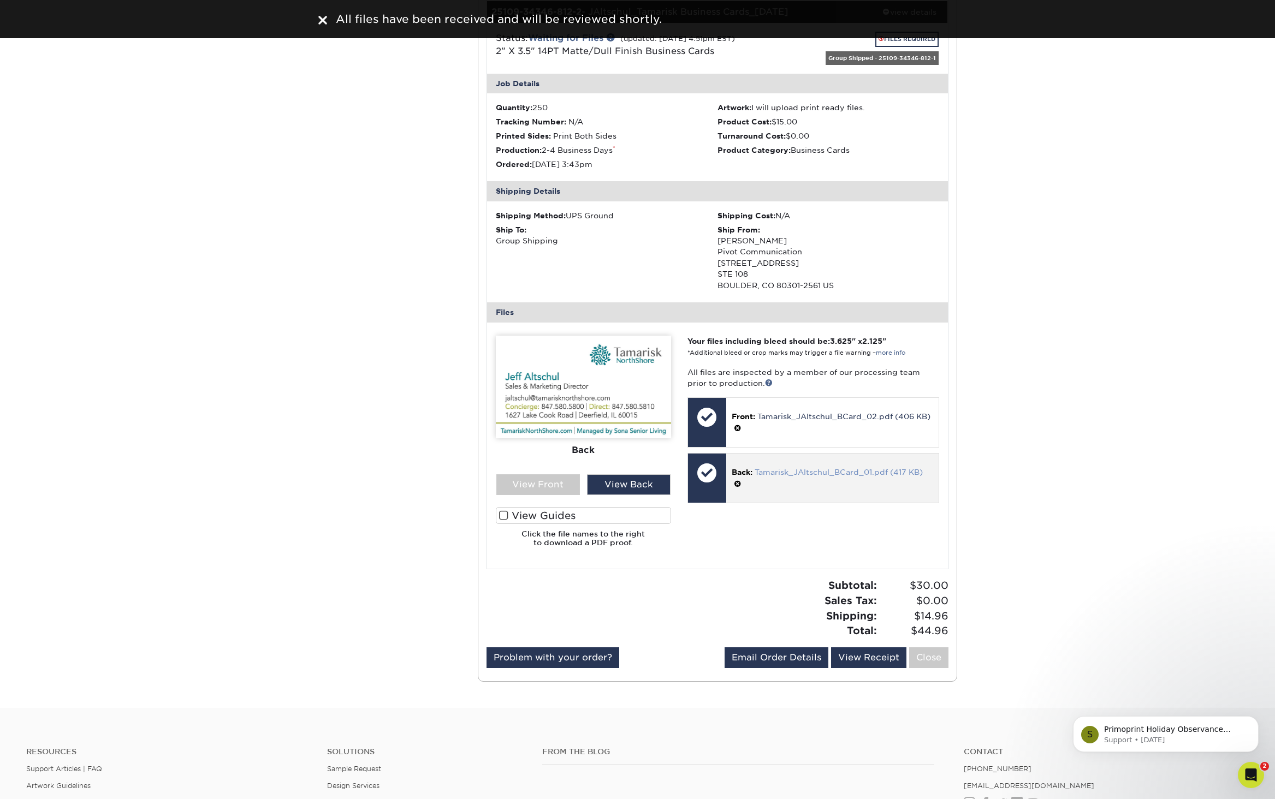
scroll to position [878, 0]
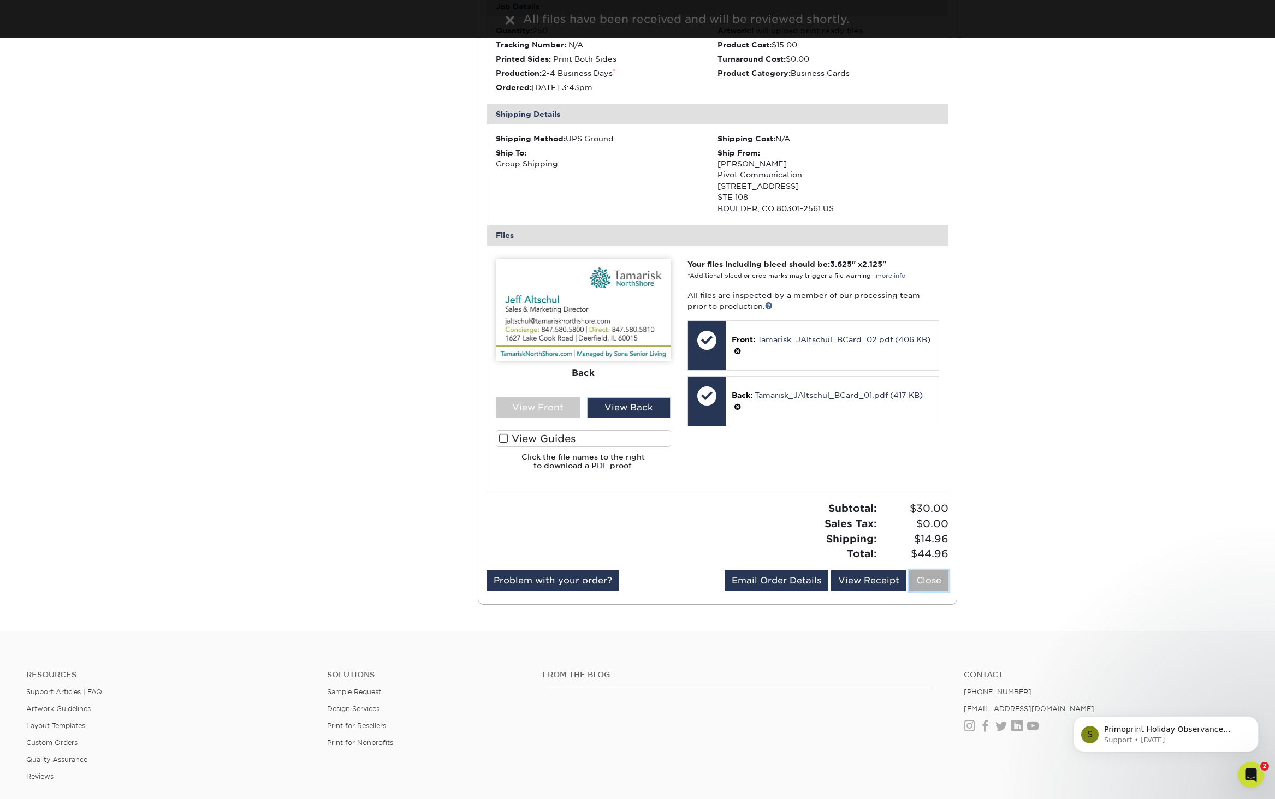
click at [929, 582] on link "Close" at bounding box center [928, 580] width 39 height 21
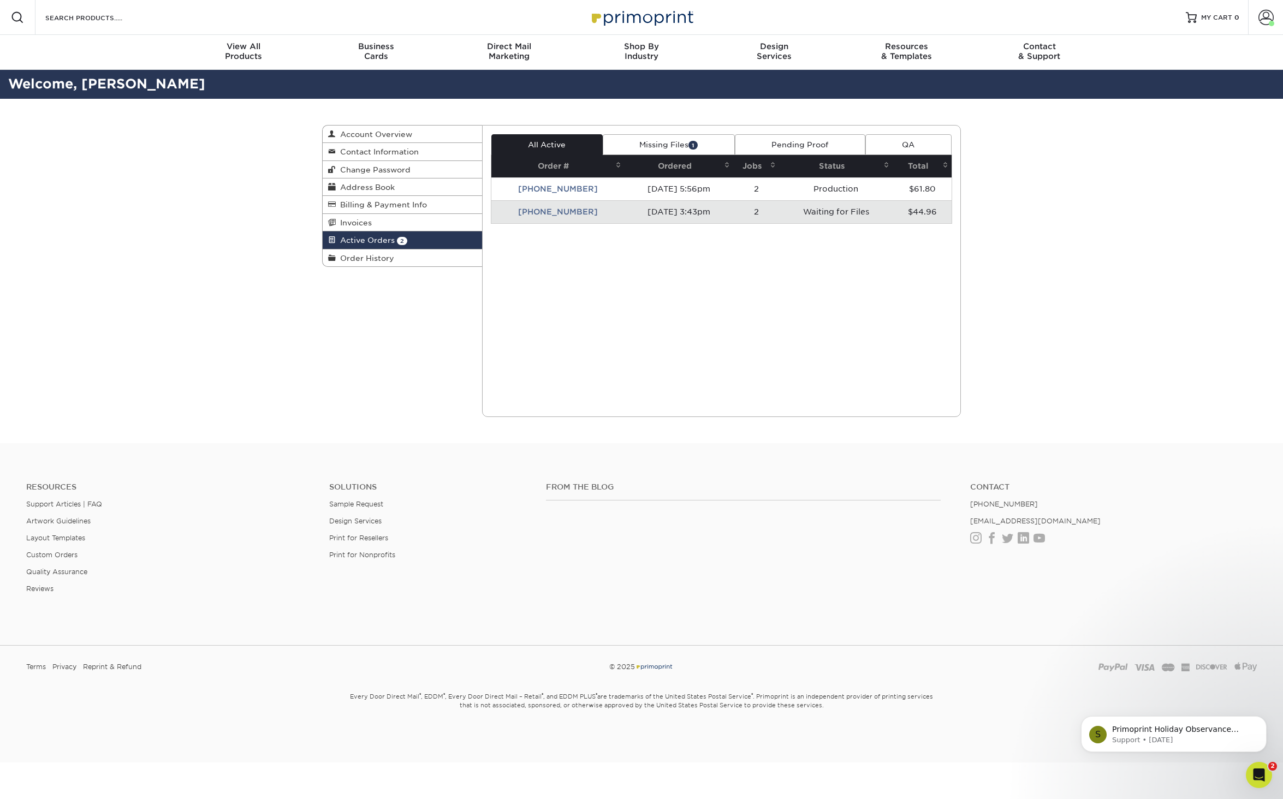
click at [835, 215] on td "Waiting for Files" at bounding box center [836, 211] width 114 height 23
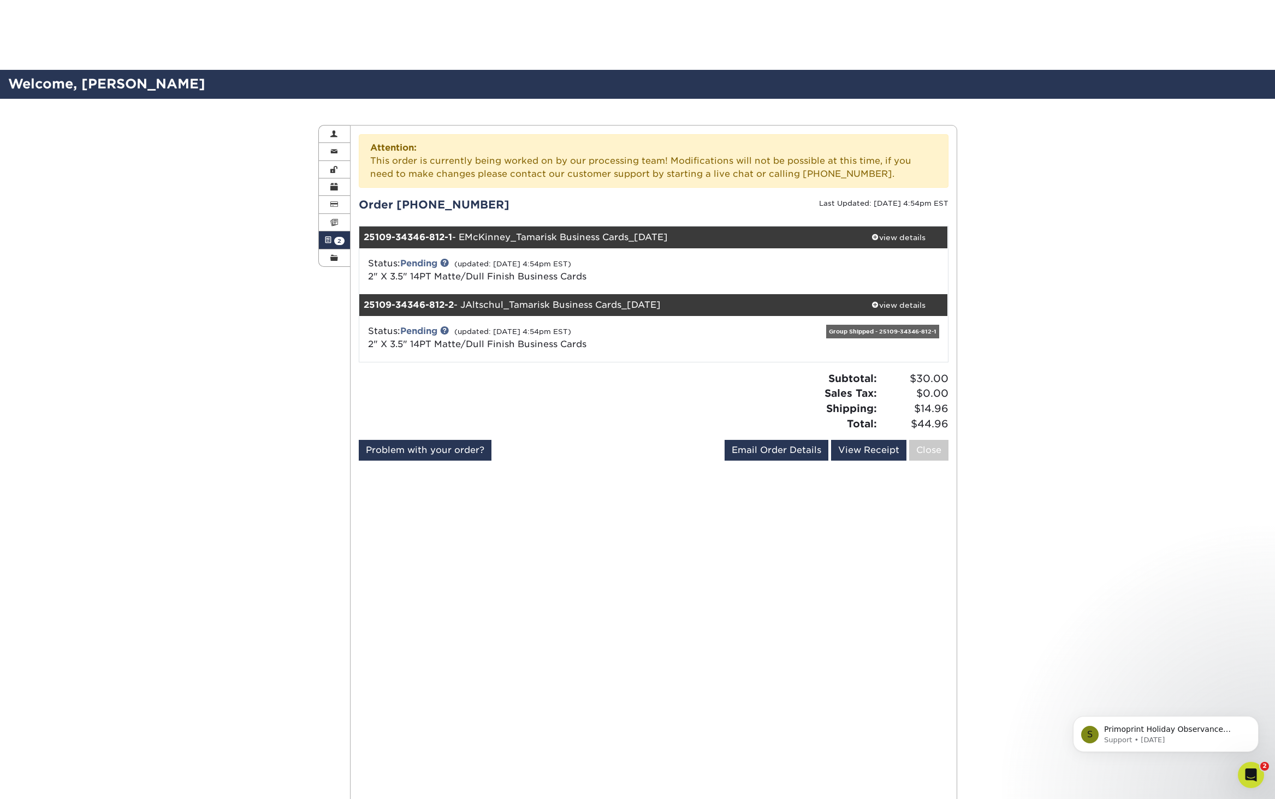
scroll to position [367, 0]
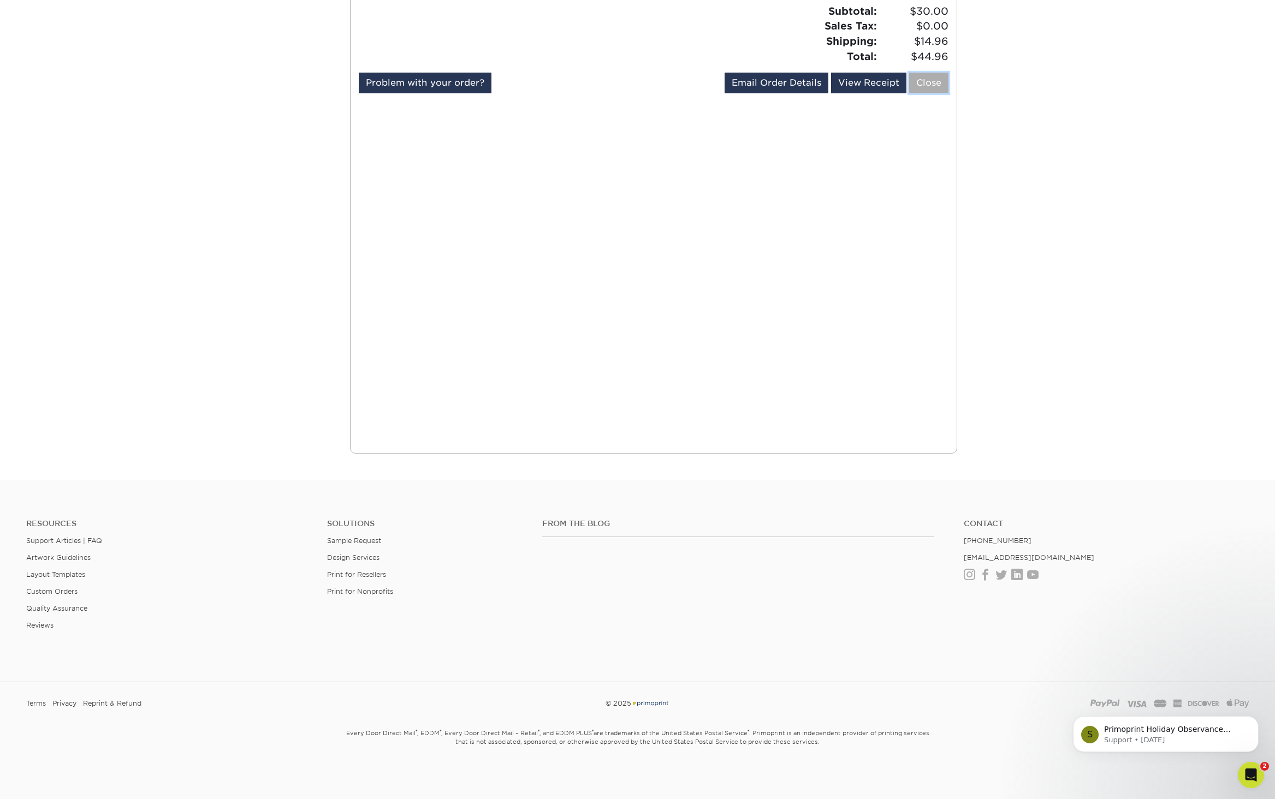
click at [925, 89] on link "Close" at bounding box center [928, 83] width 39 height 21
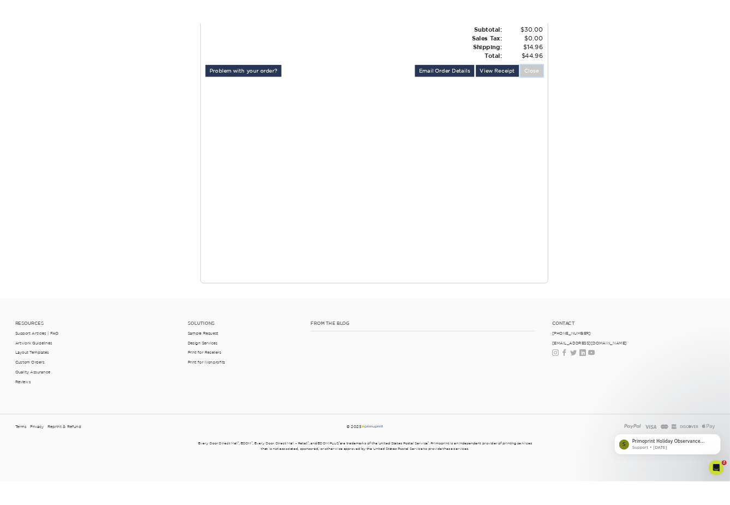
scroll to position [0, 0]
